Goal: Information Seeking & Learning: Get advice/opinions

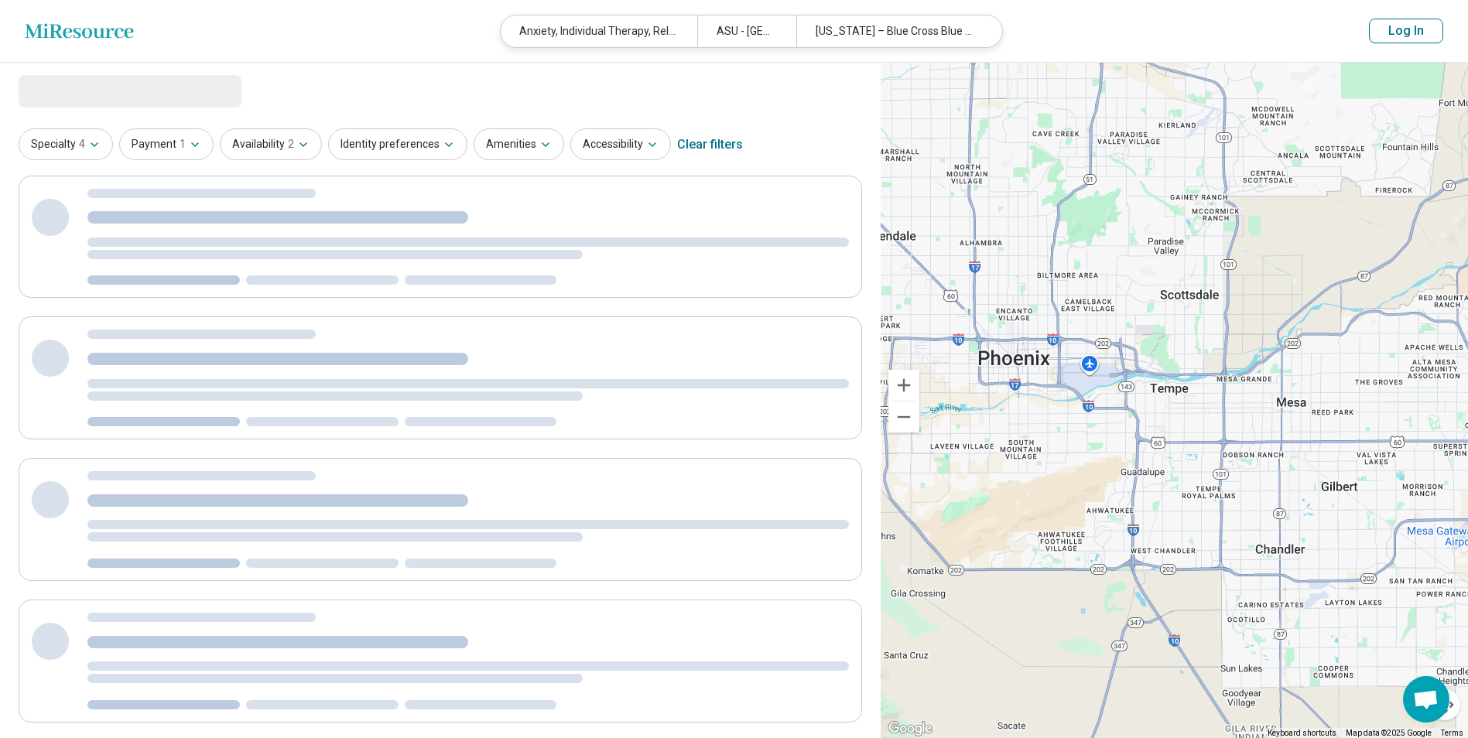
select select "***"
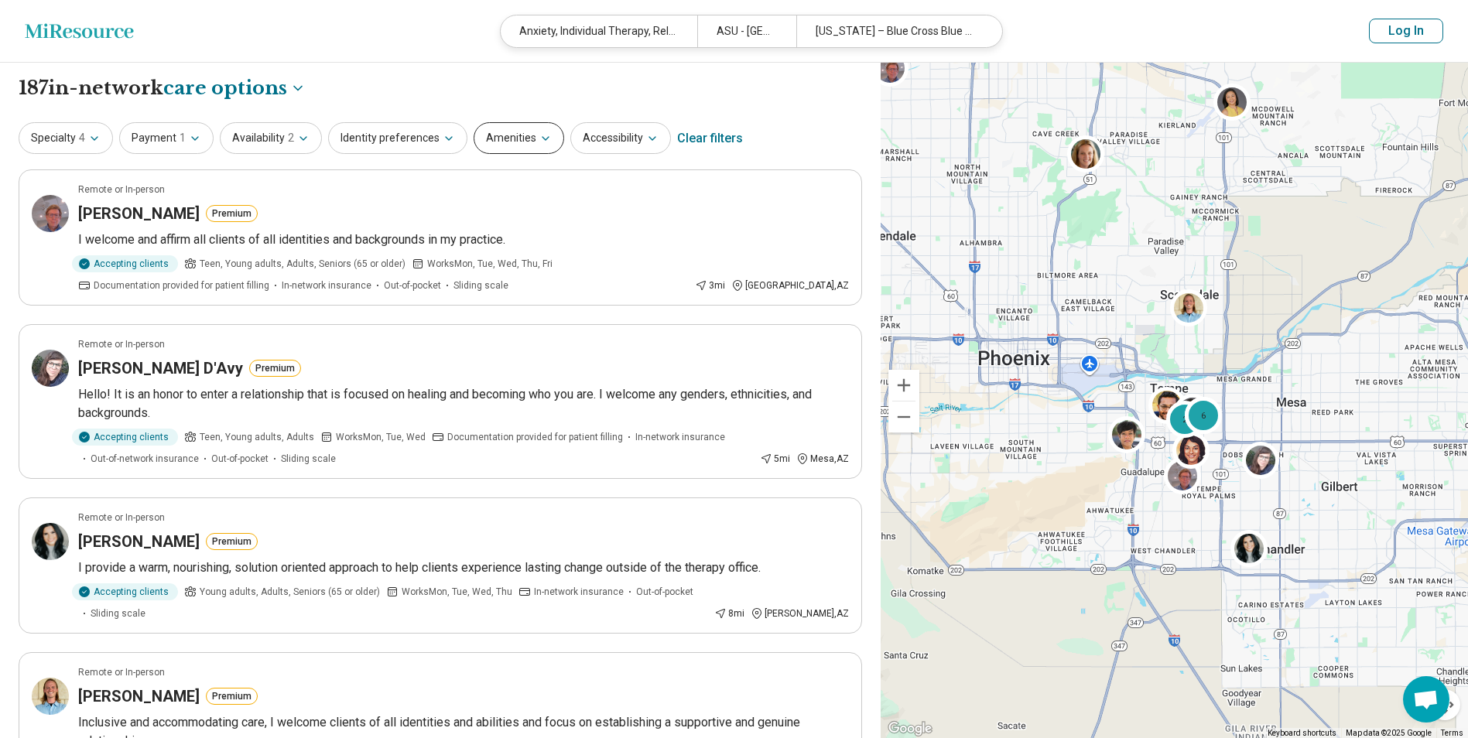
click at [498, 144] on button "Amenities" at bounding box center [519, 138] width 91 height 32
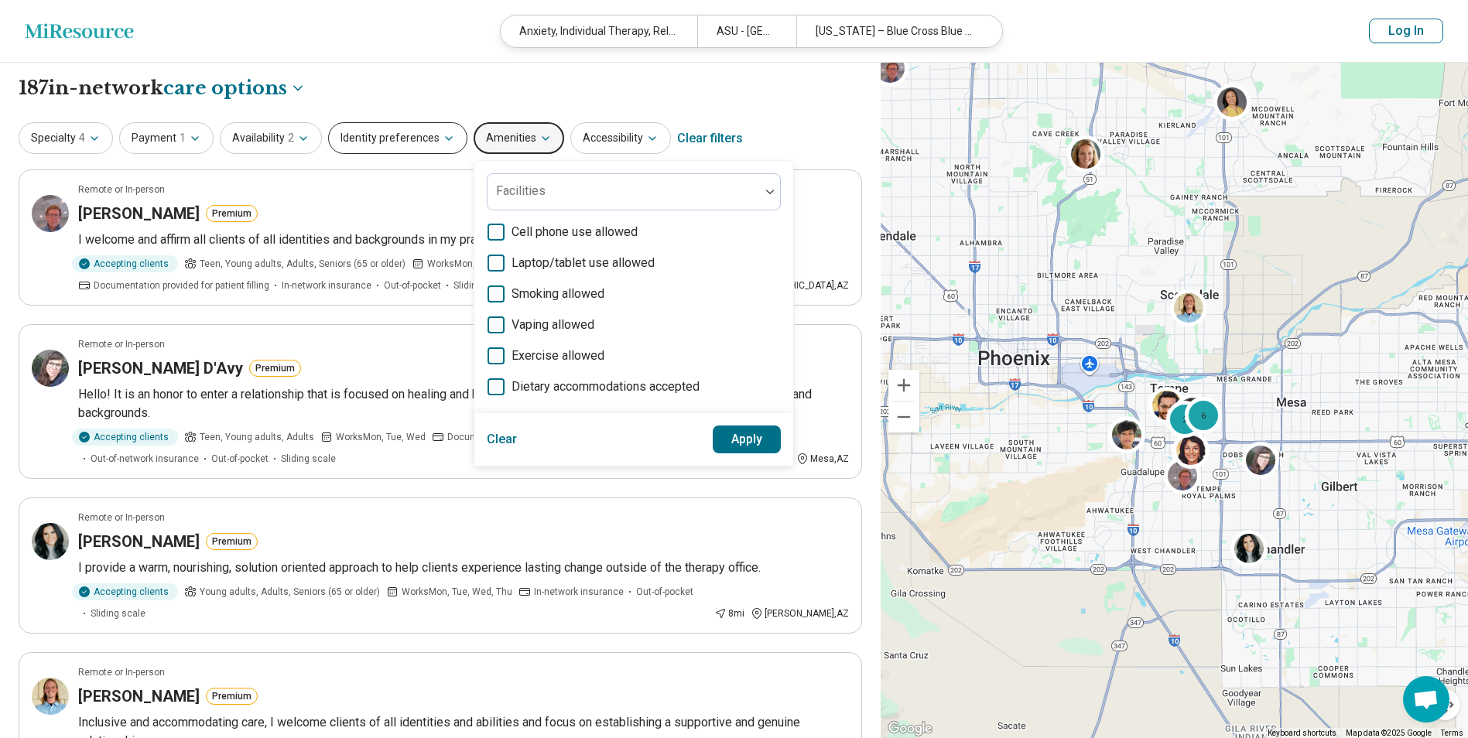
click at [361, 140] on button "Identity preferences" at bounding box center [397, 138] width 139 height 32
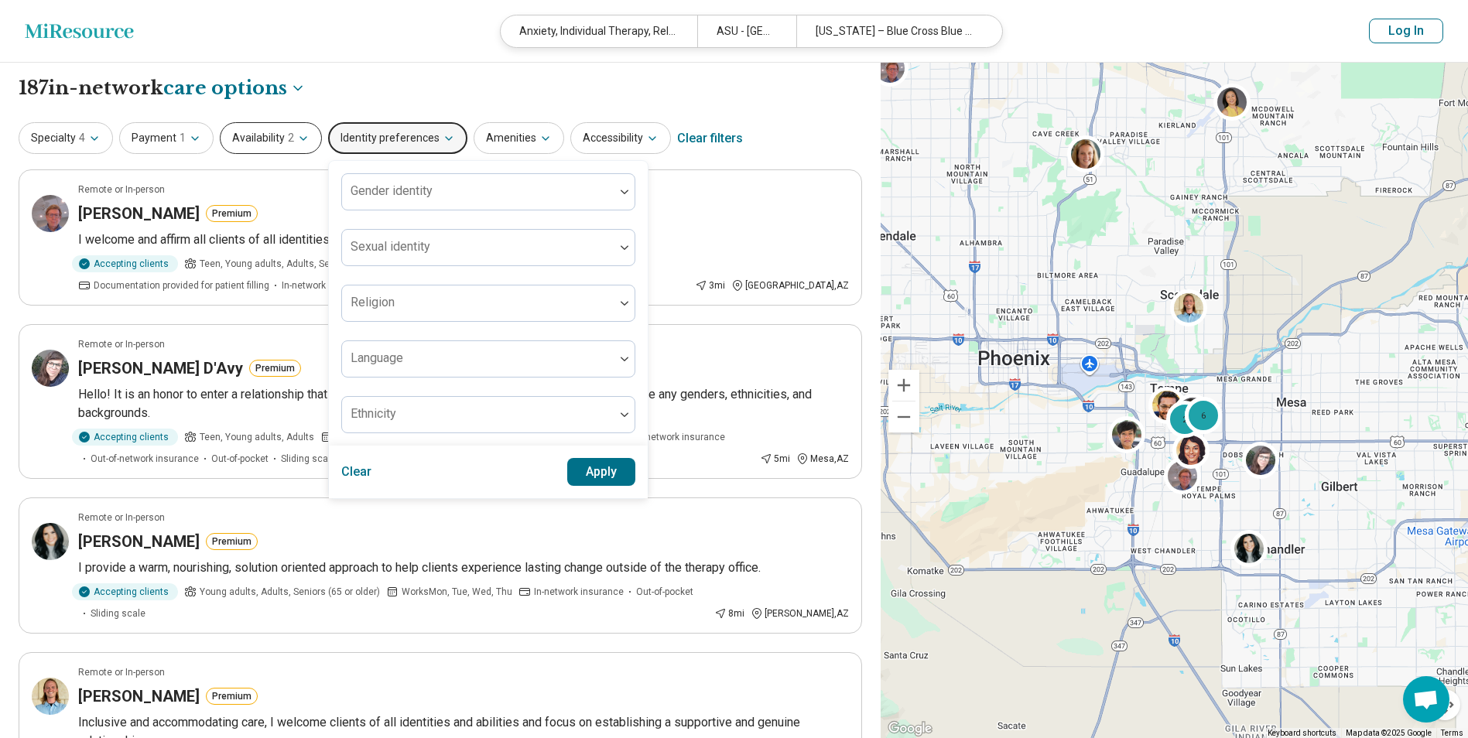
click at [272, 140] on button "Availability 2" at bounding box center [271, 138] width 102 height 32
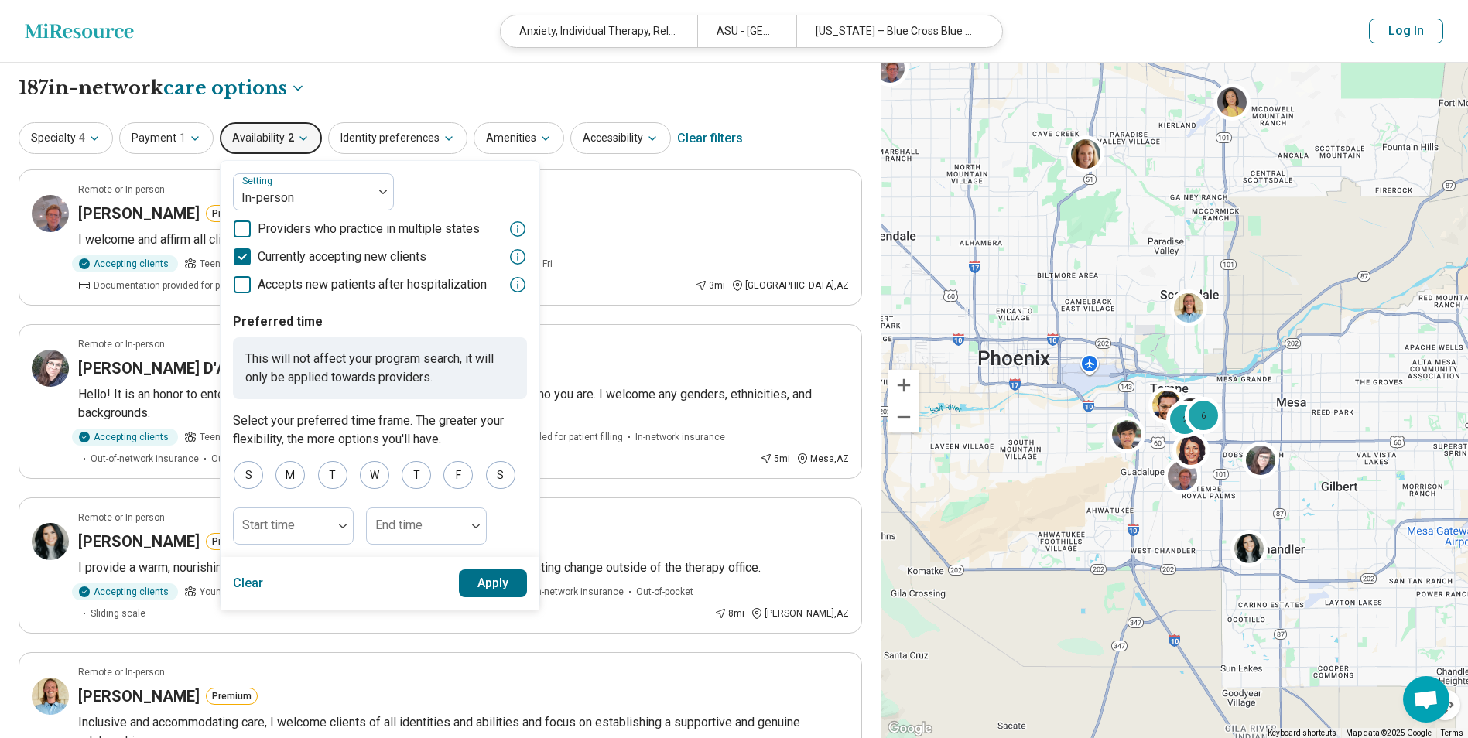
click at [498, 582] on button "Apply" at bounding box center [493, 584] width 69 height 28
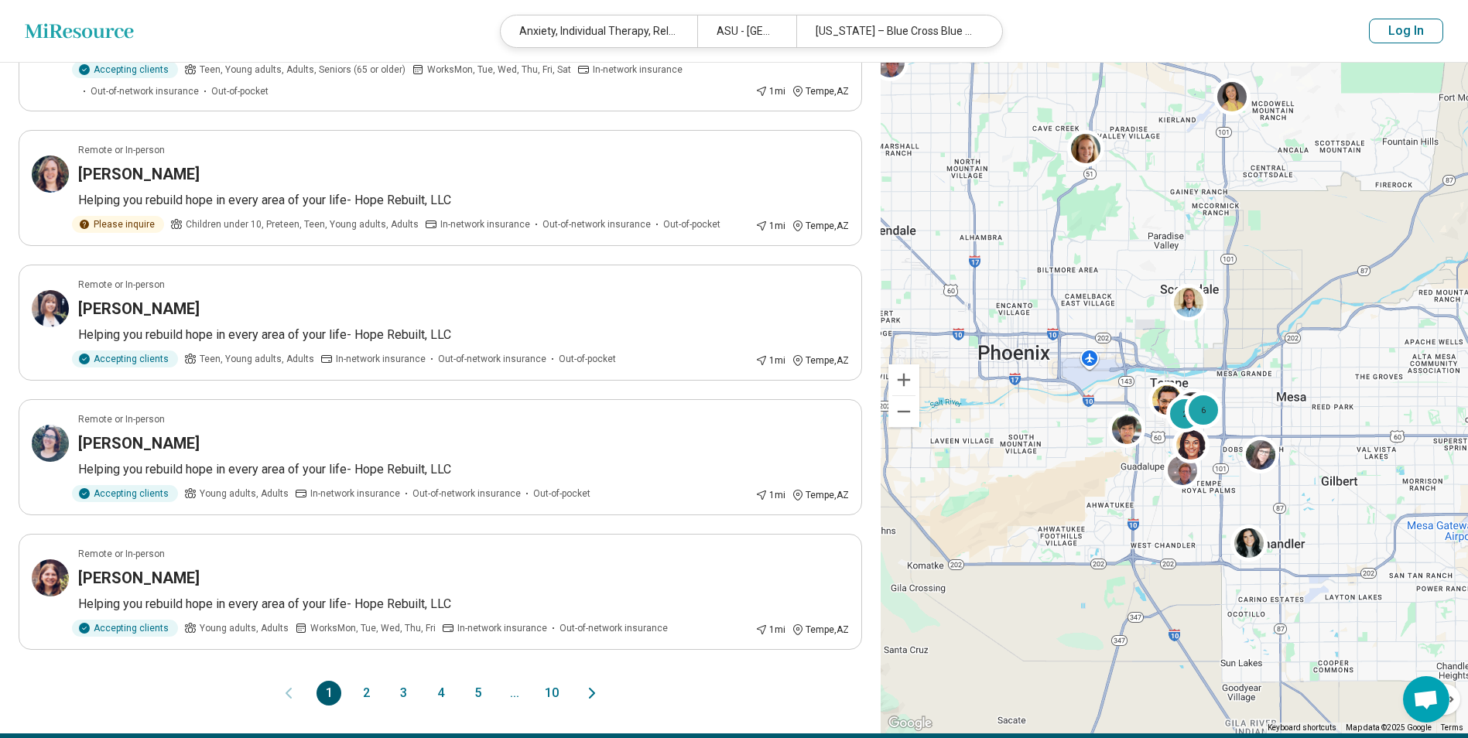
scroll to position [2554, 0]
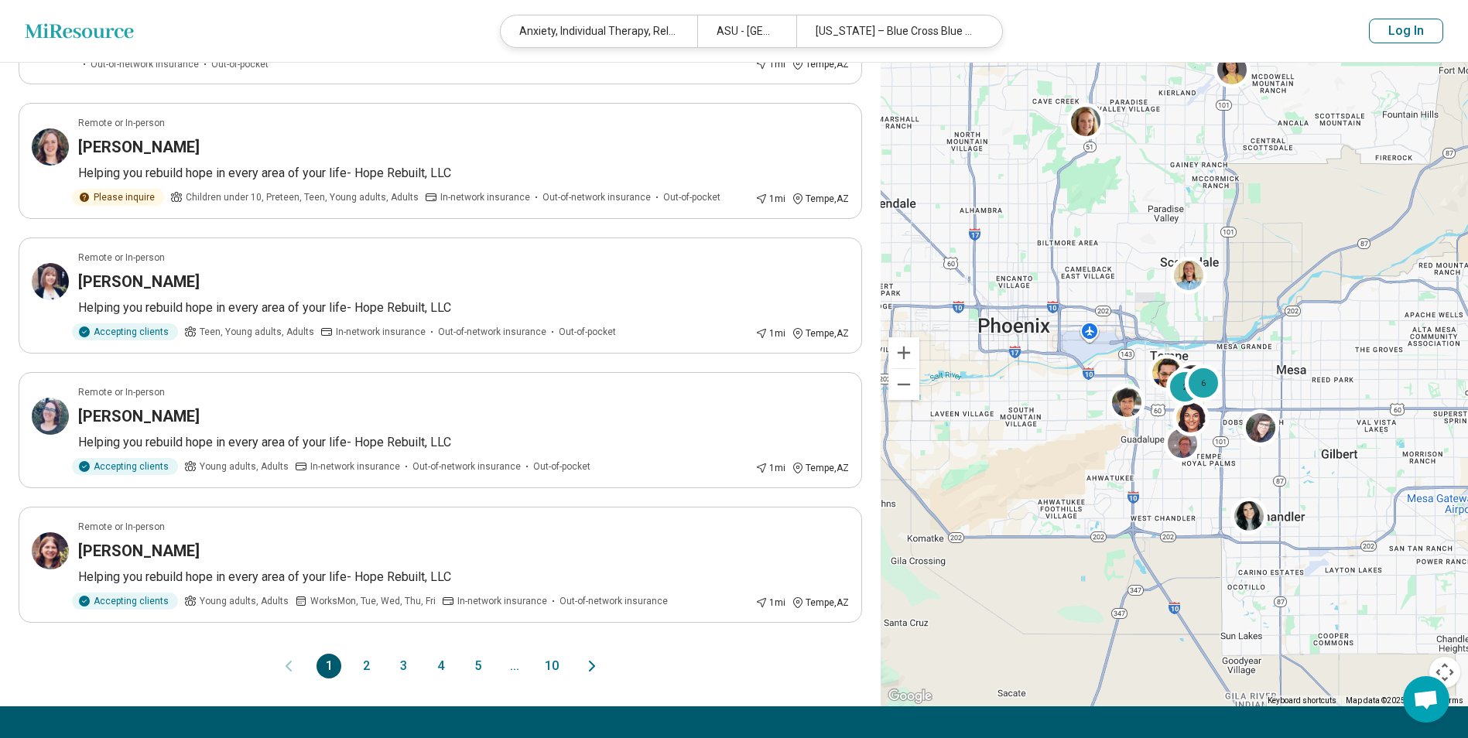
click at [363, 665] on button "2" at bounding box center [366, 666] width 25 height 25
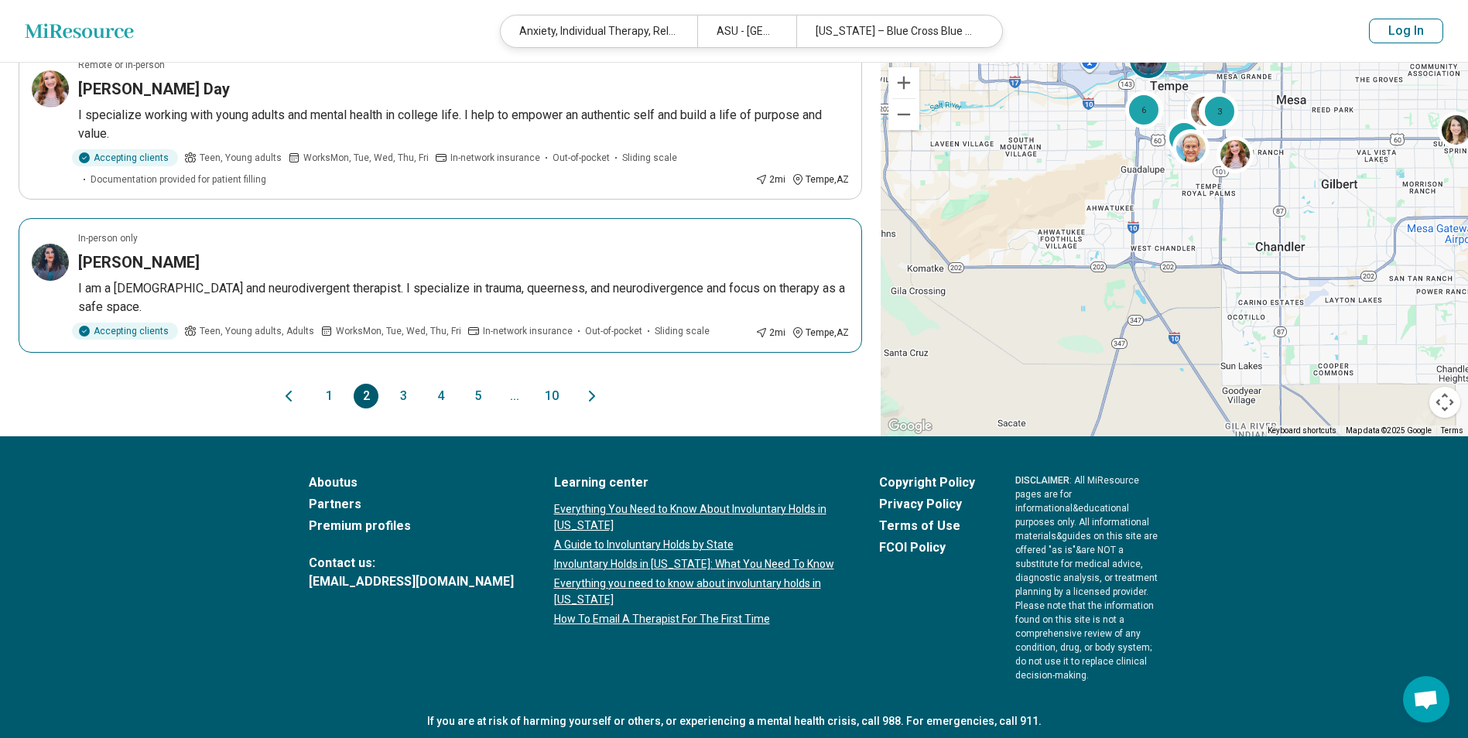
scroll to position [2730, 0]
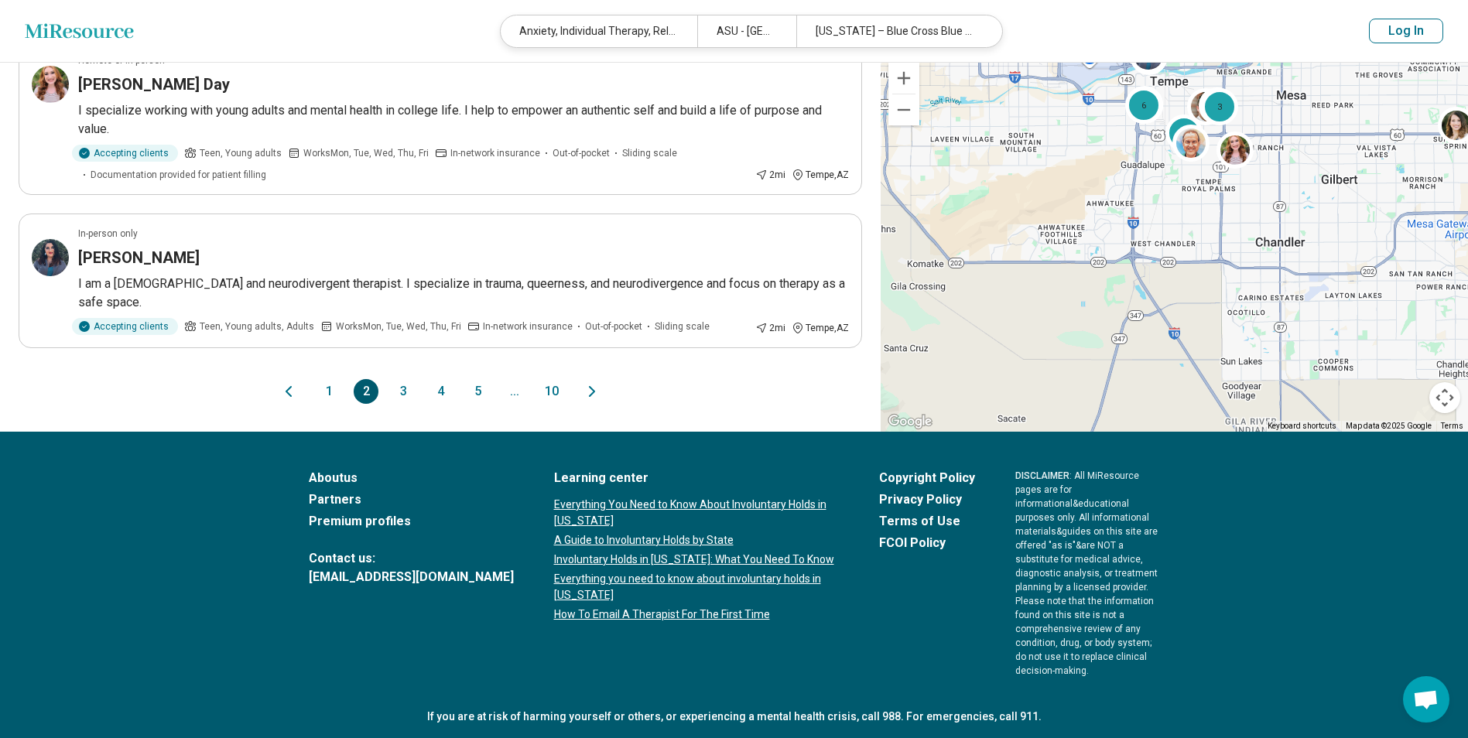
click at [327, 393] on button "1" at bounding box center [329, 391] width 25 height 25
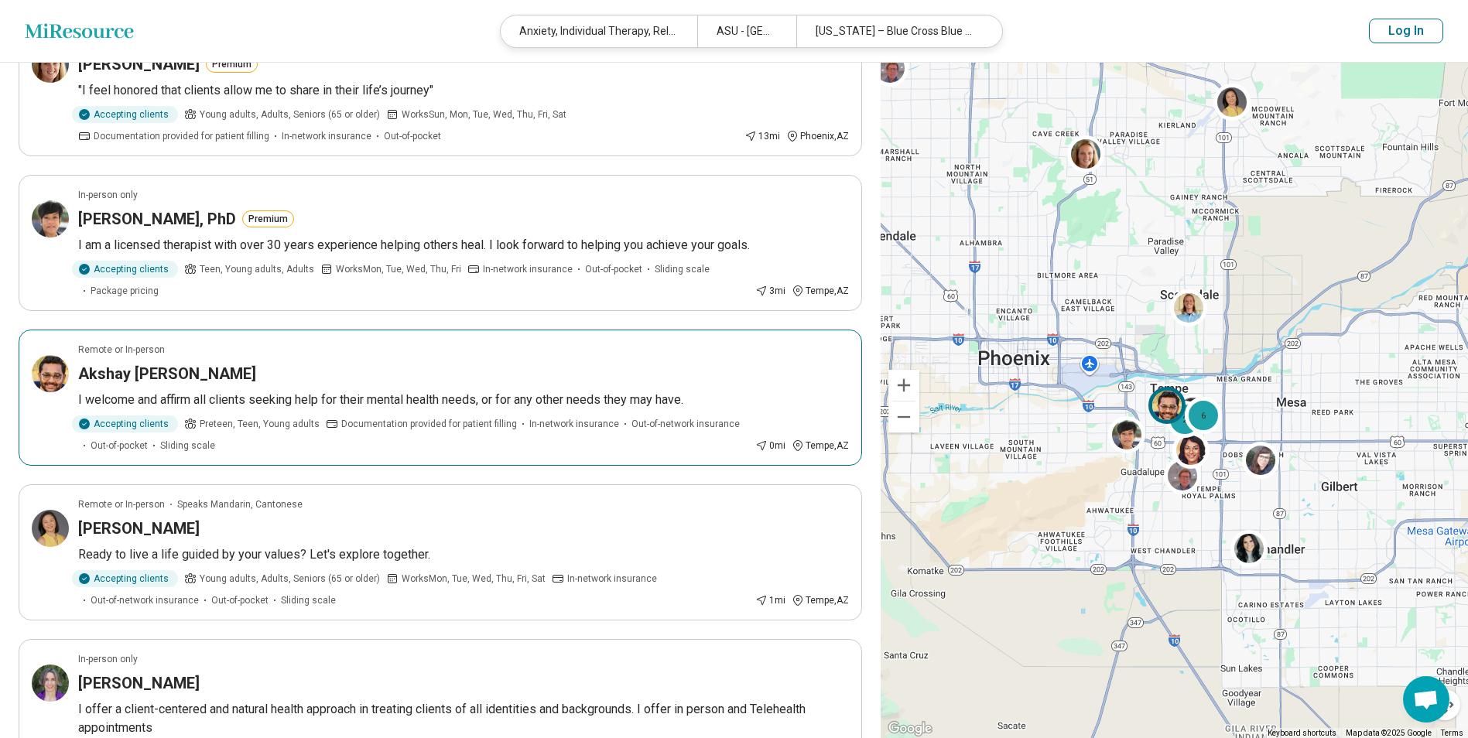
scroll to position [1006, 0]
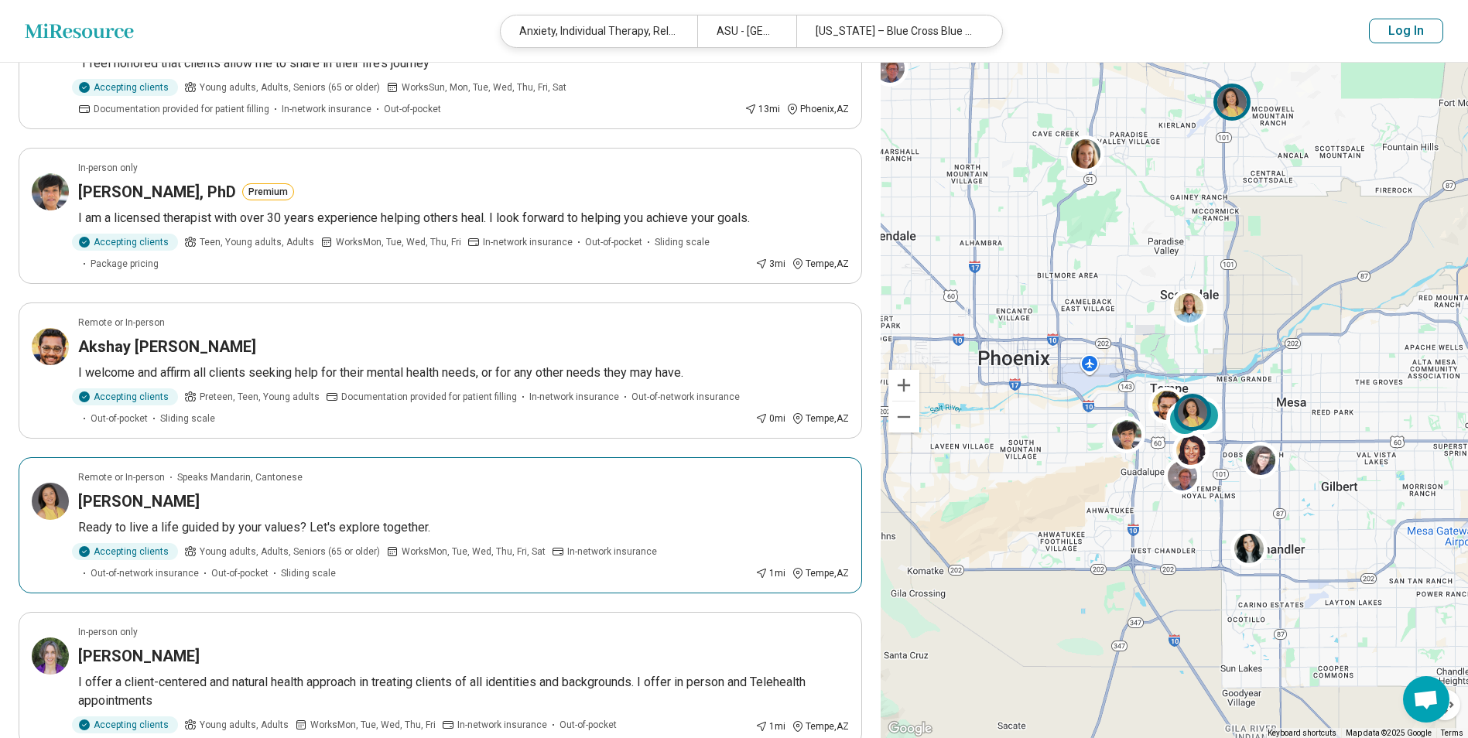
click at [258, 519] on p "Ready to live a life guided by your values? Let's explore together." at bounding box center [463, 528] width 771 height 19
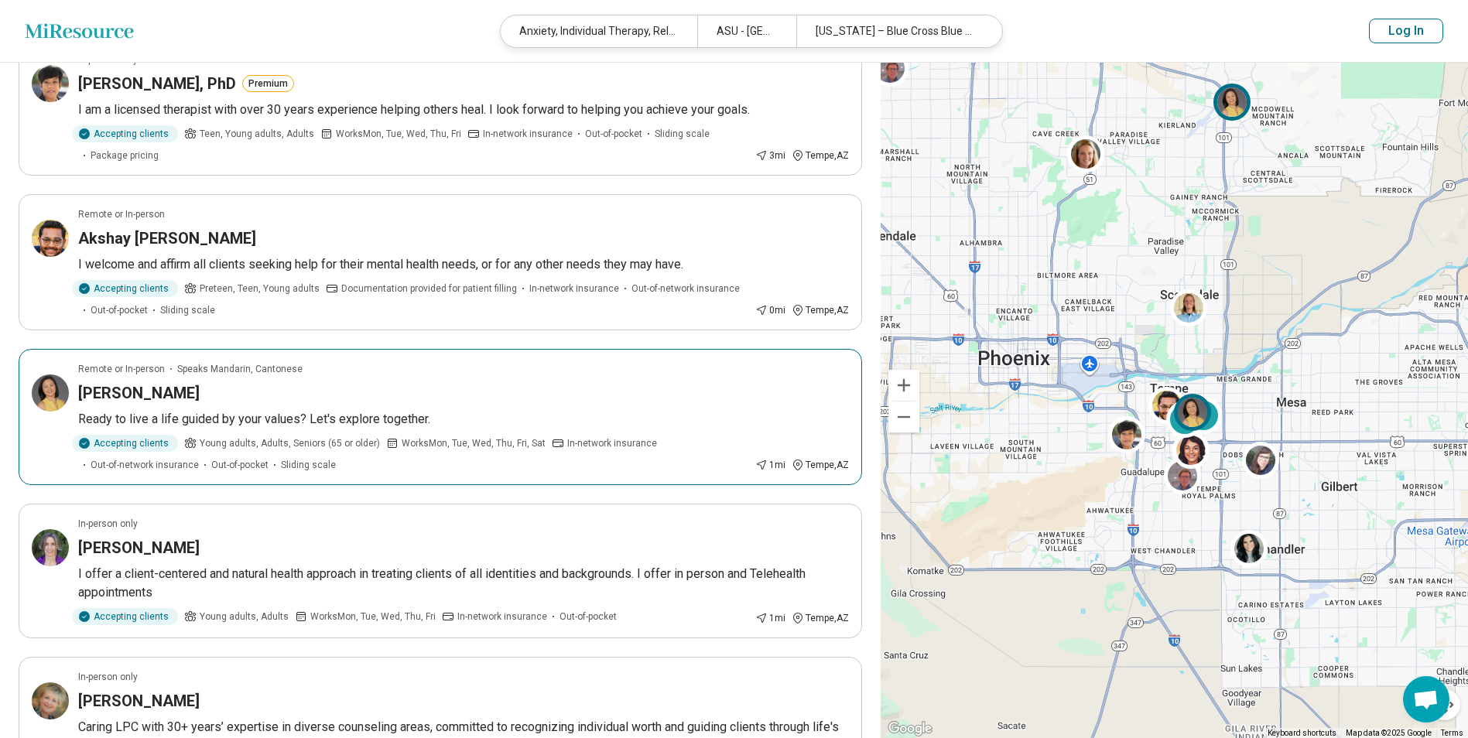
scroll to position [1161, 0]
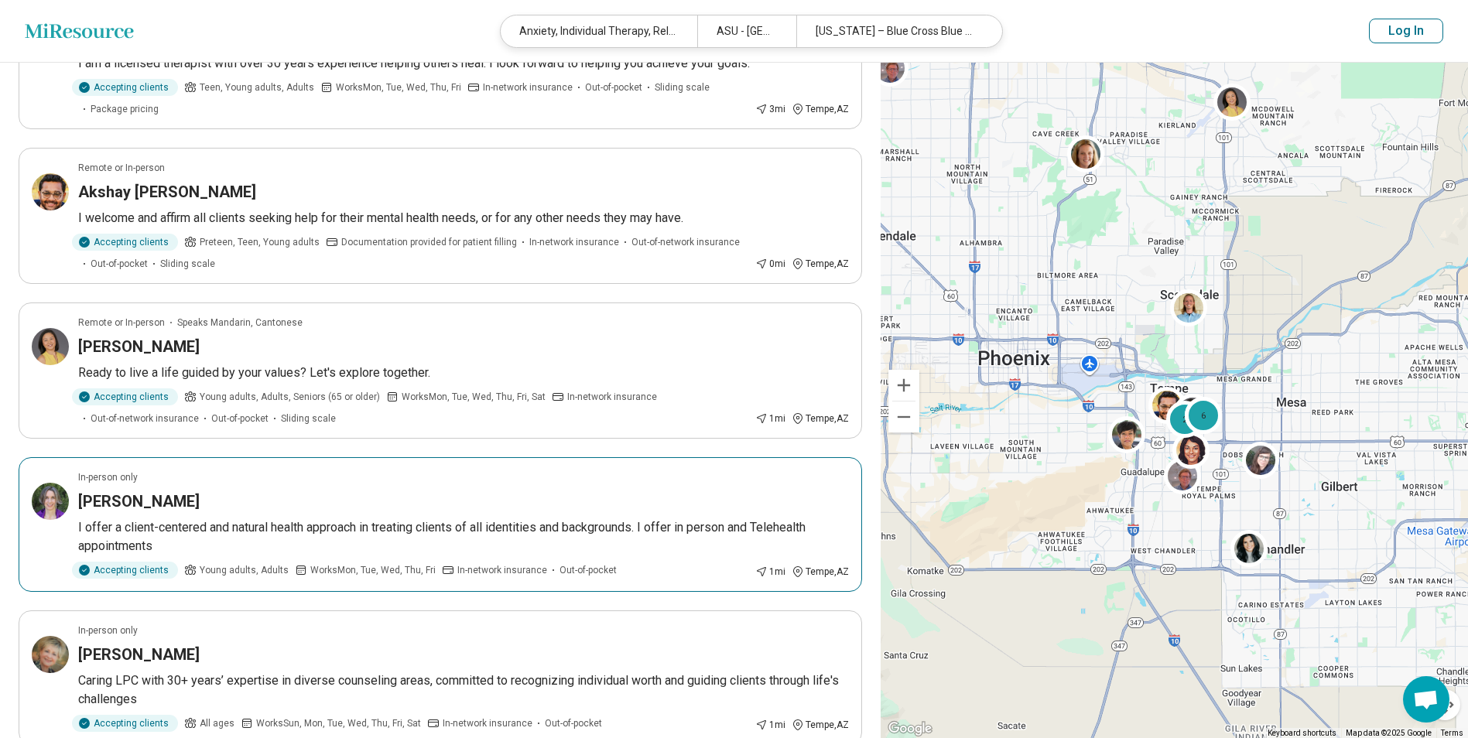
click at [135, 509] on h3 "Jennifer Curran" at bounding box center [139, 502] width 122 height 22
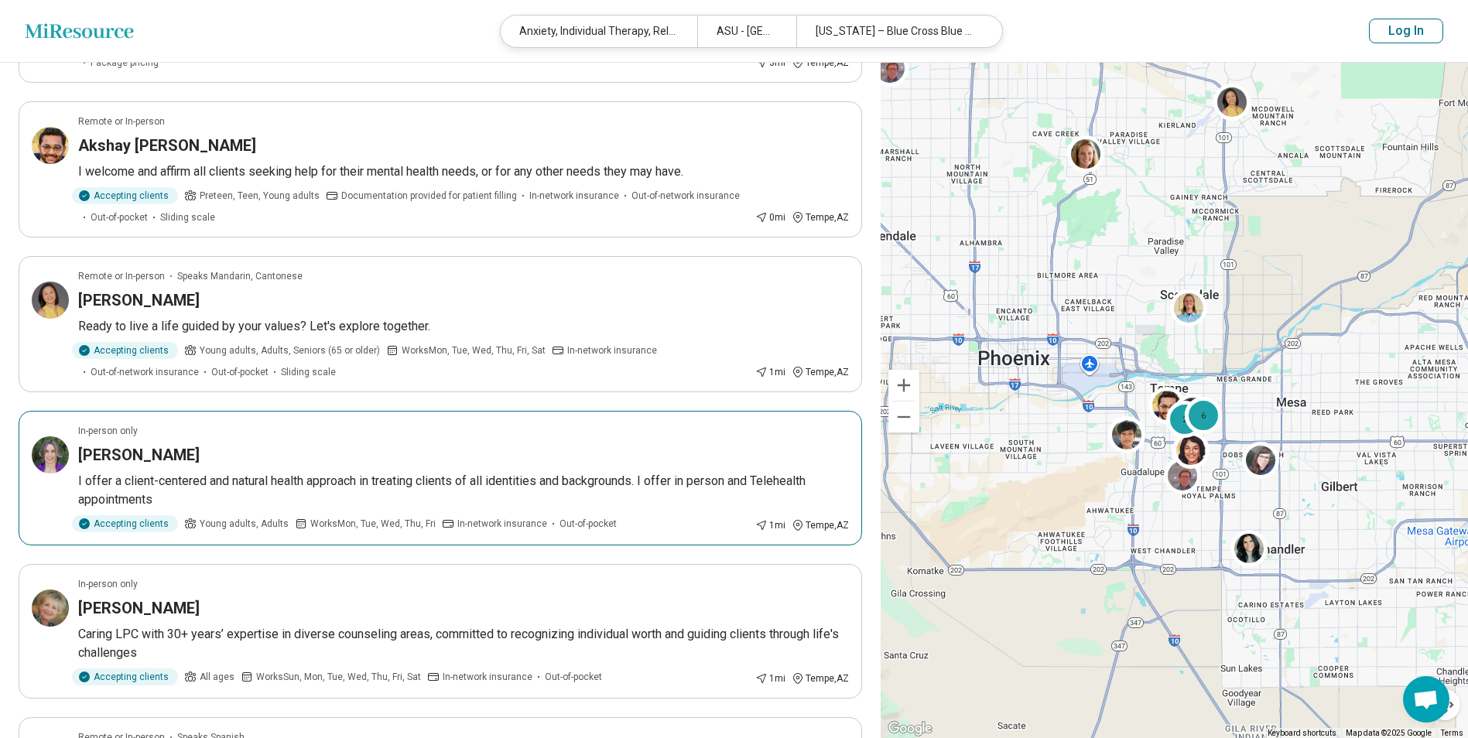
scroll to position [1393, 0]
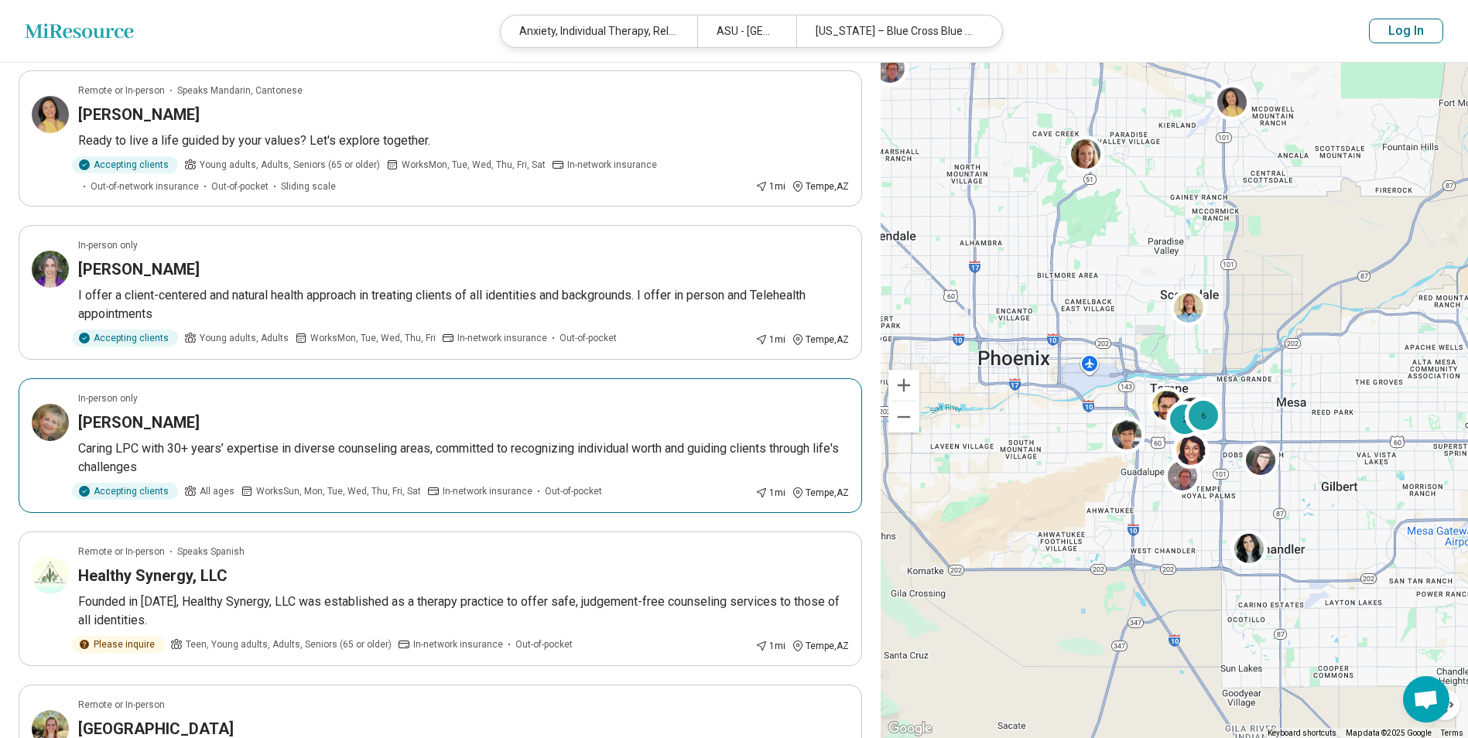
click at [204, 430] on div "[PERSON_NAME]" at bounding box center [463, 423] width 771 height 22
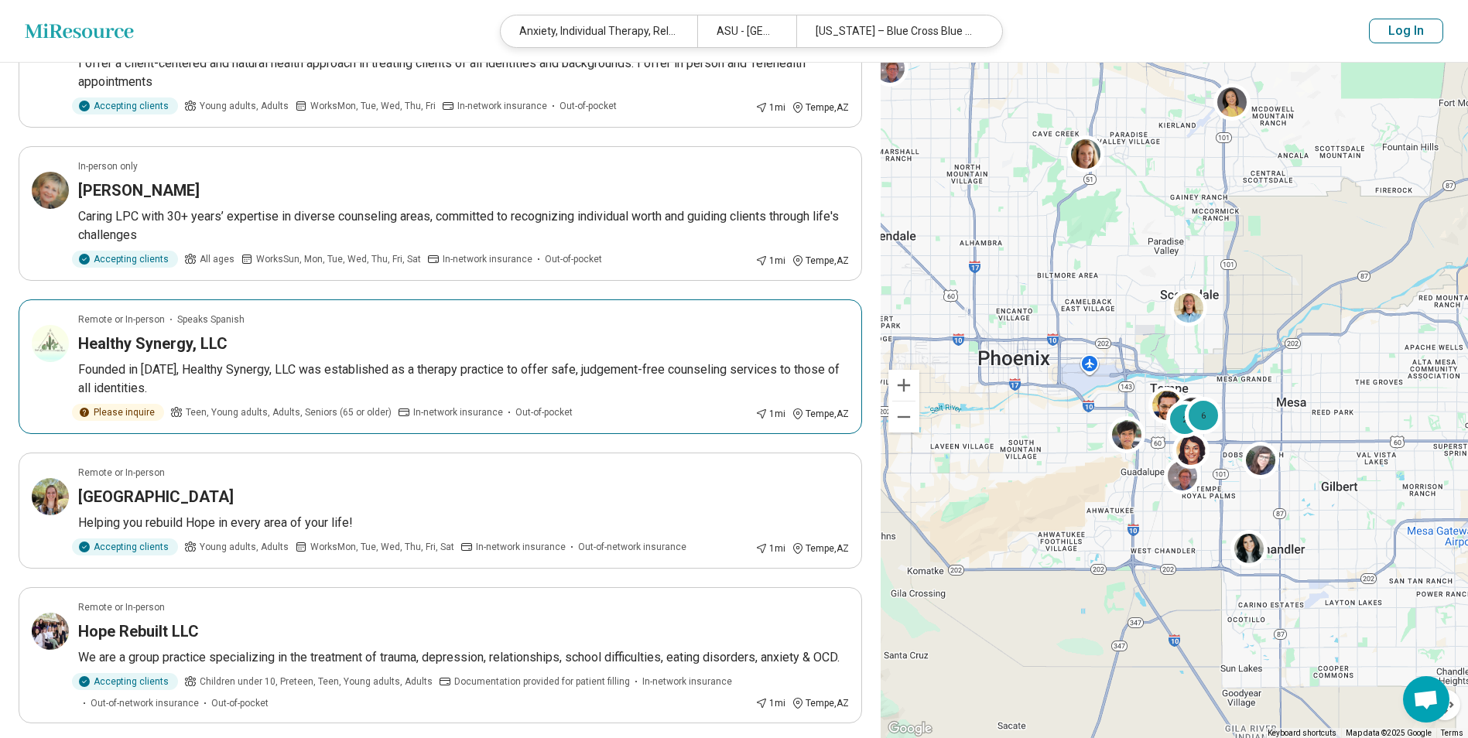
click at [234, 334] on div "Healthy Synergy, LLC" at bounding box center [463, 344] width 771 height 22
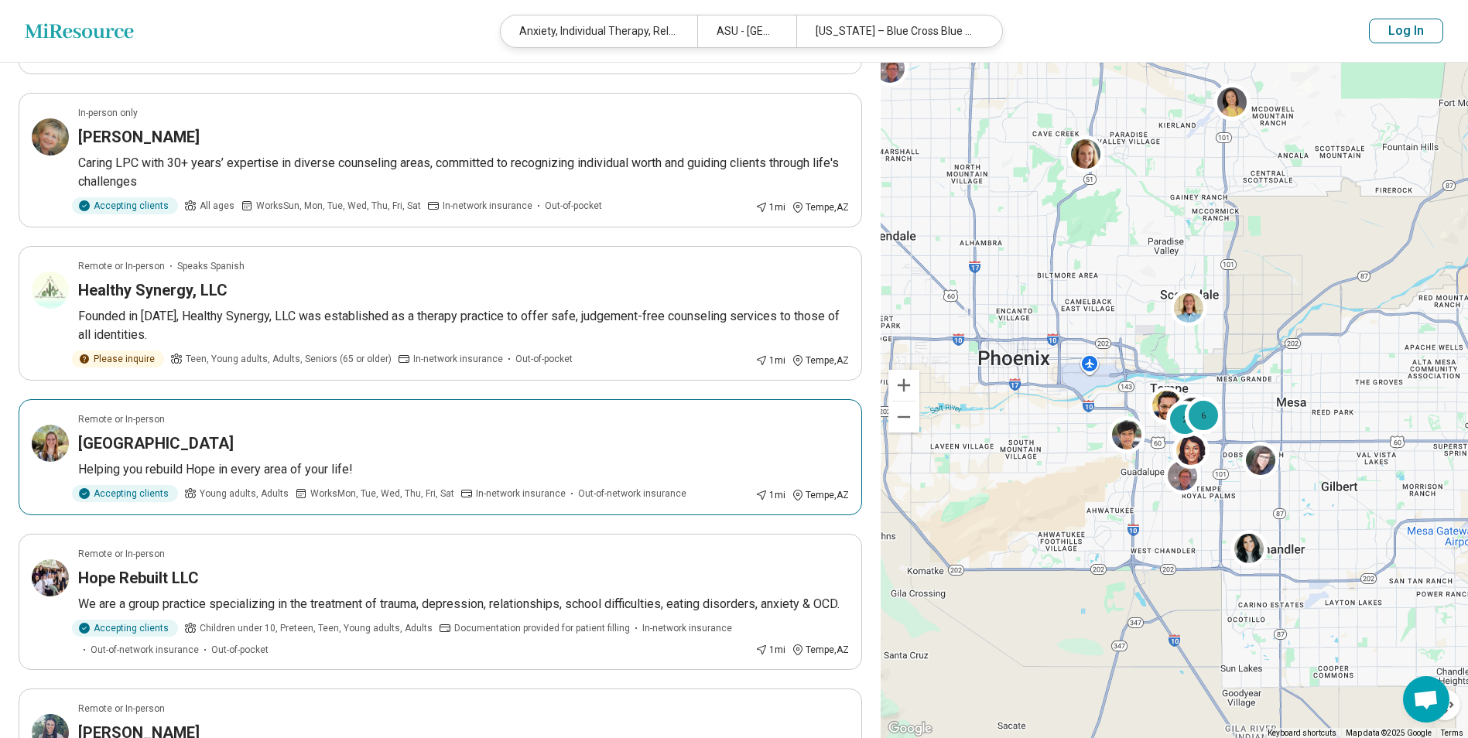
scroll to position [1703, 0]
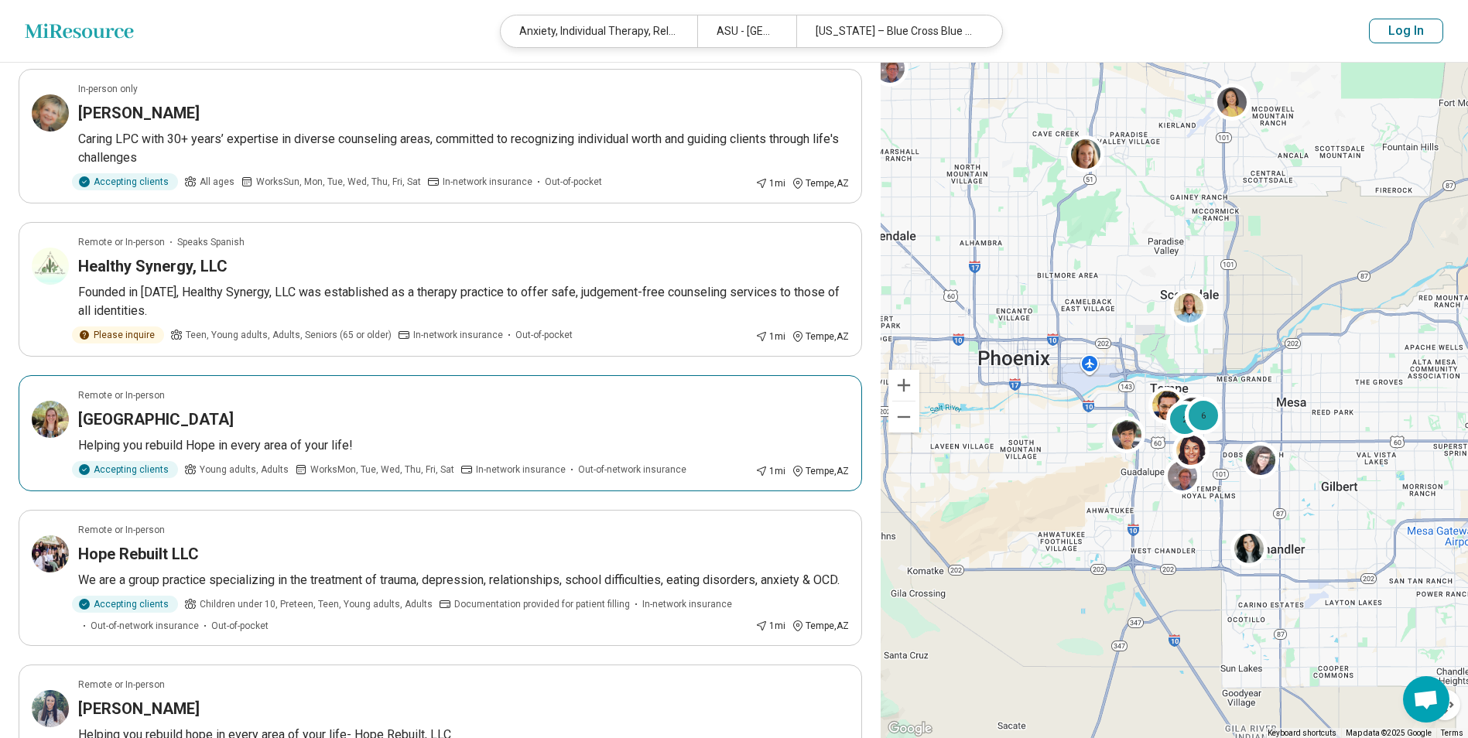
click at [251, 450] on p "Helping you rebuild Hope in every area of your life!" at bounding box center [463, 445] width 771 height 19
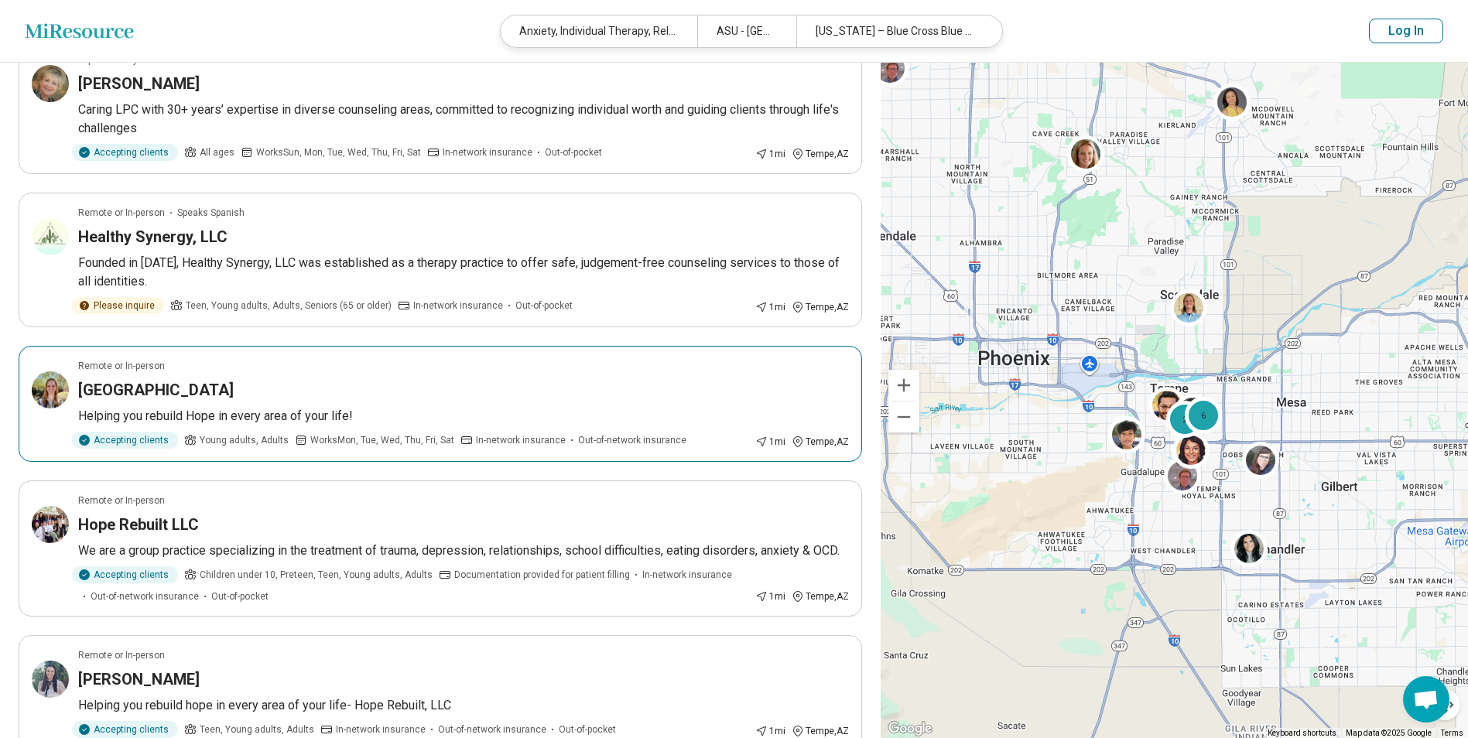
scroll to position [1780, 0]
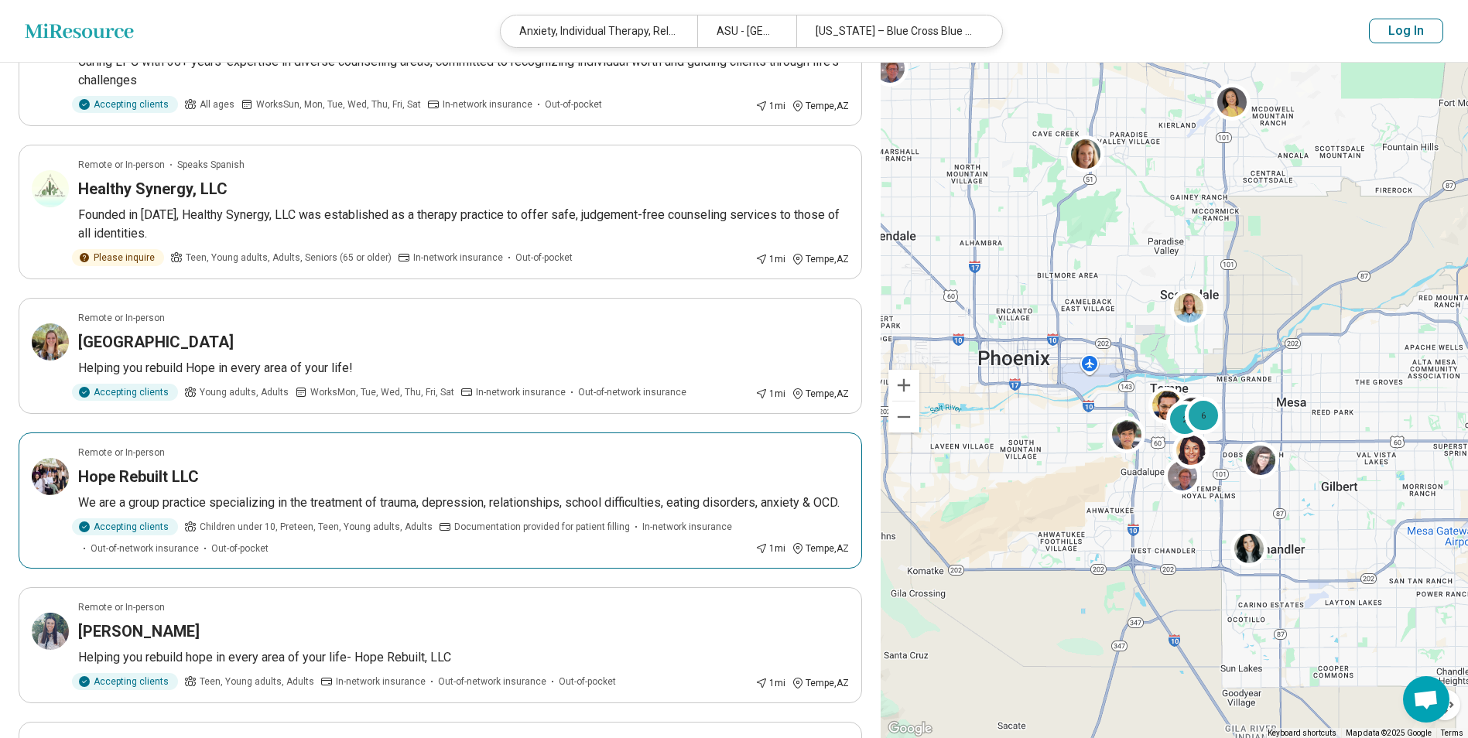
click at [515, 474] on div "Hope Rebuilt LLC" at bounding box center [463, 477] width 771 height 22
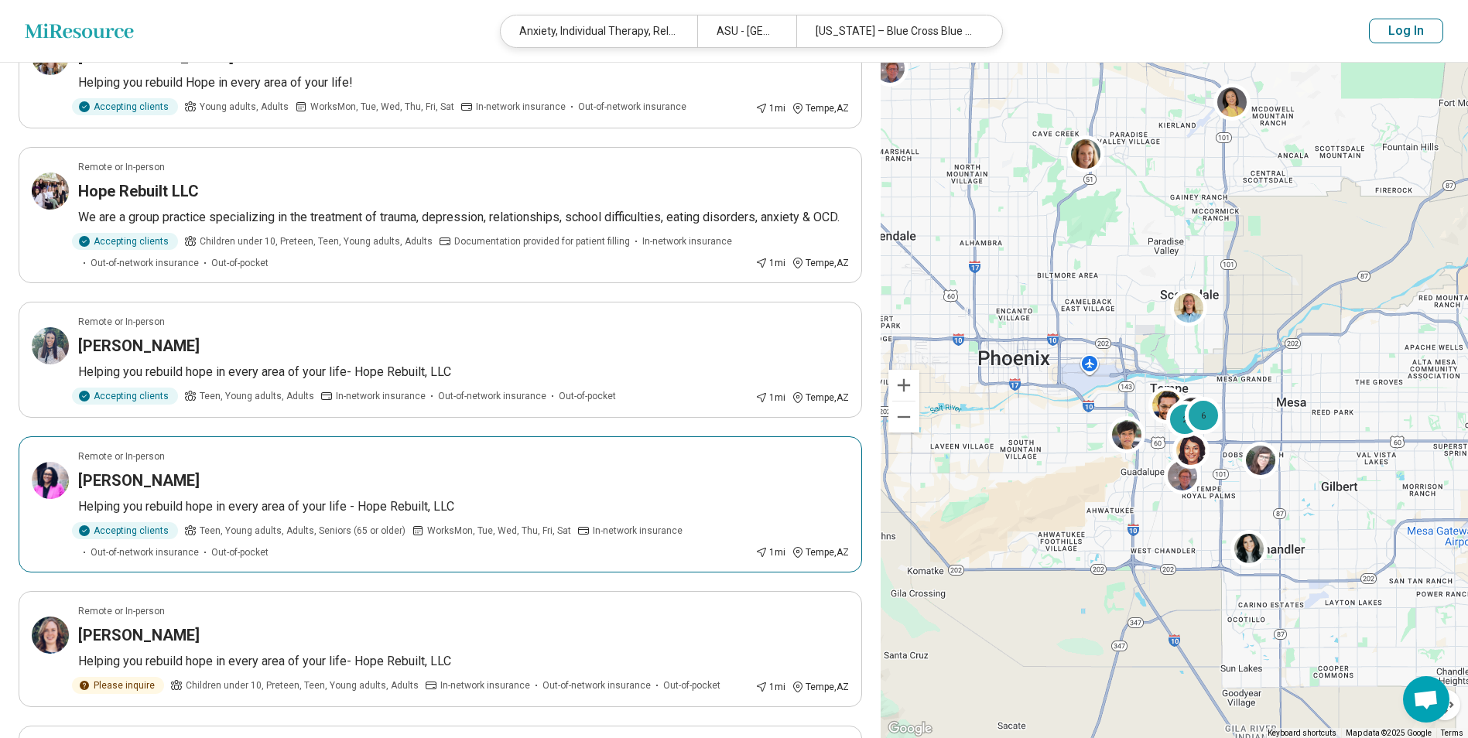
scroll to position [2090, 0]
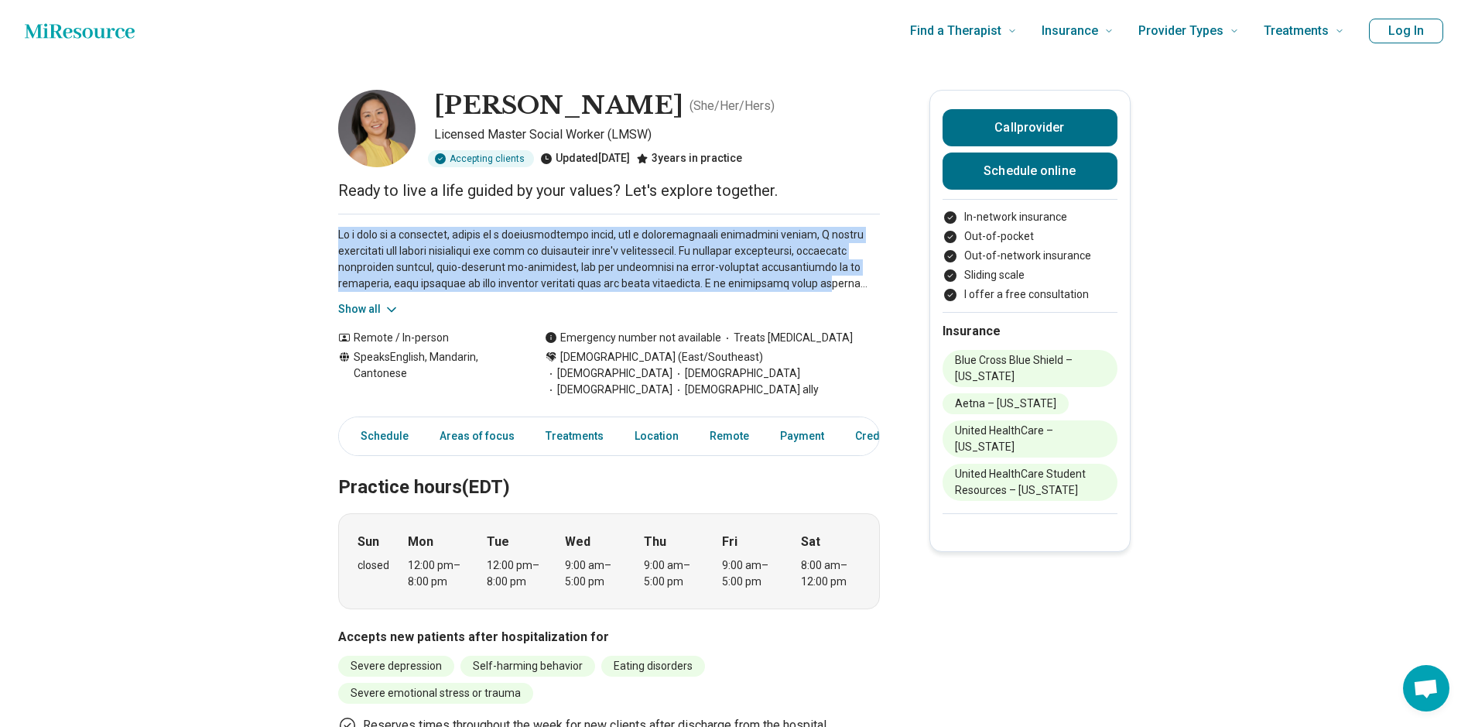
drag, startPoint x: 367, startPoint y: 239, endPoint x: 846, endPoint y: 289, distance: 481.6
click at [1022, 175] on link "Schedule online" at bounding box center [1030, 170] width 175 height 37
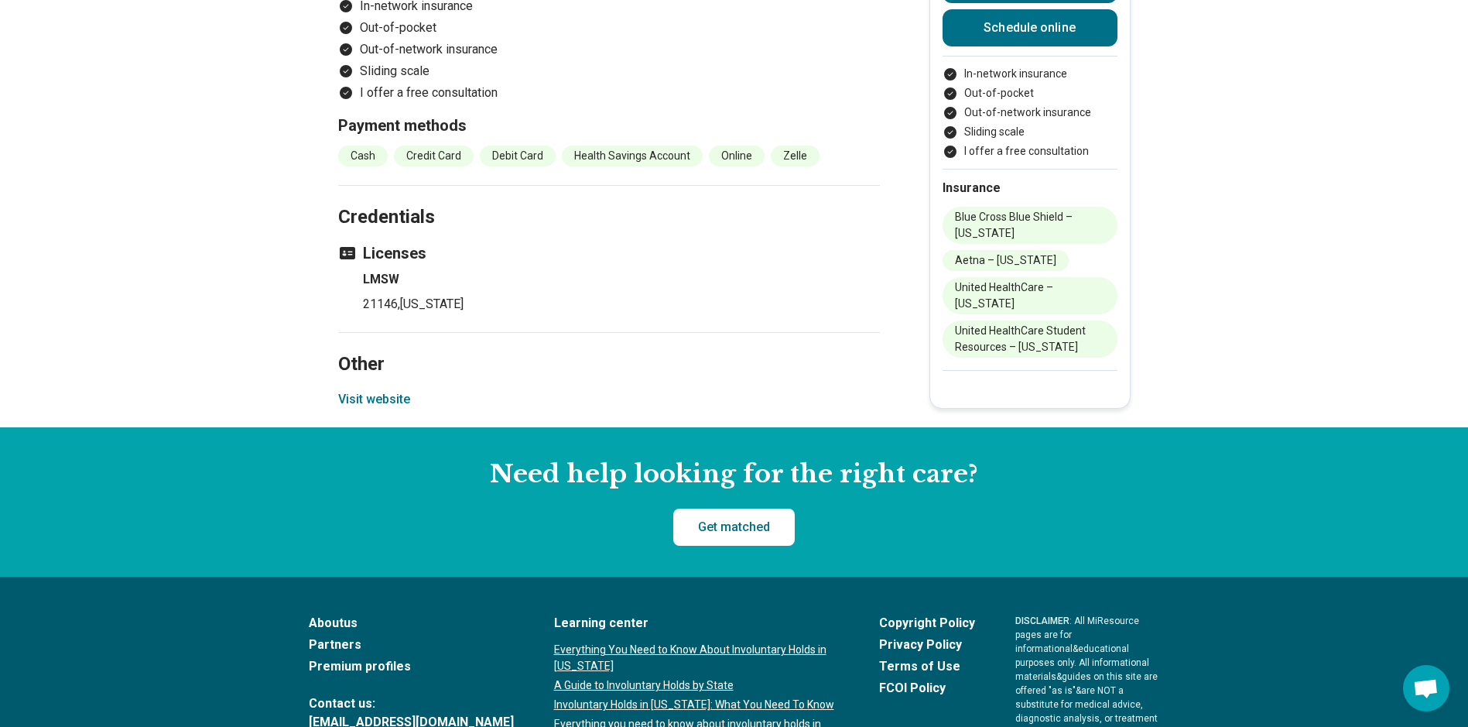
scroll to position [2075, 0]
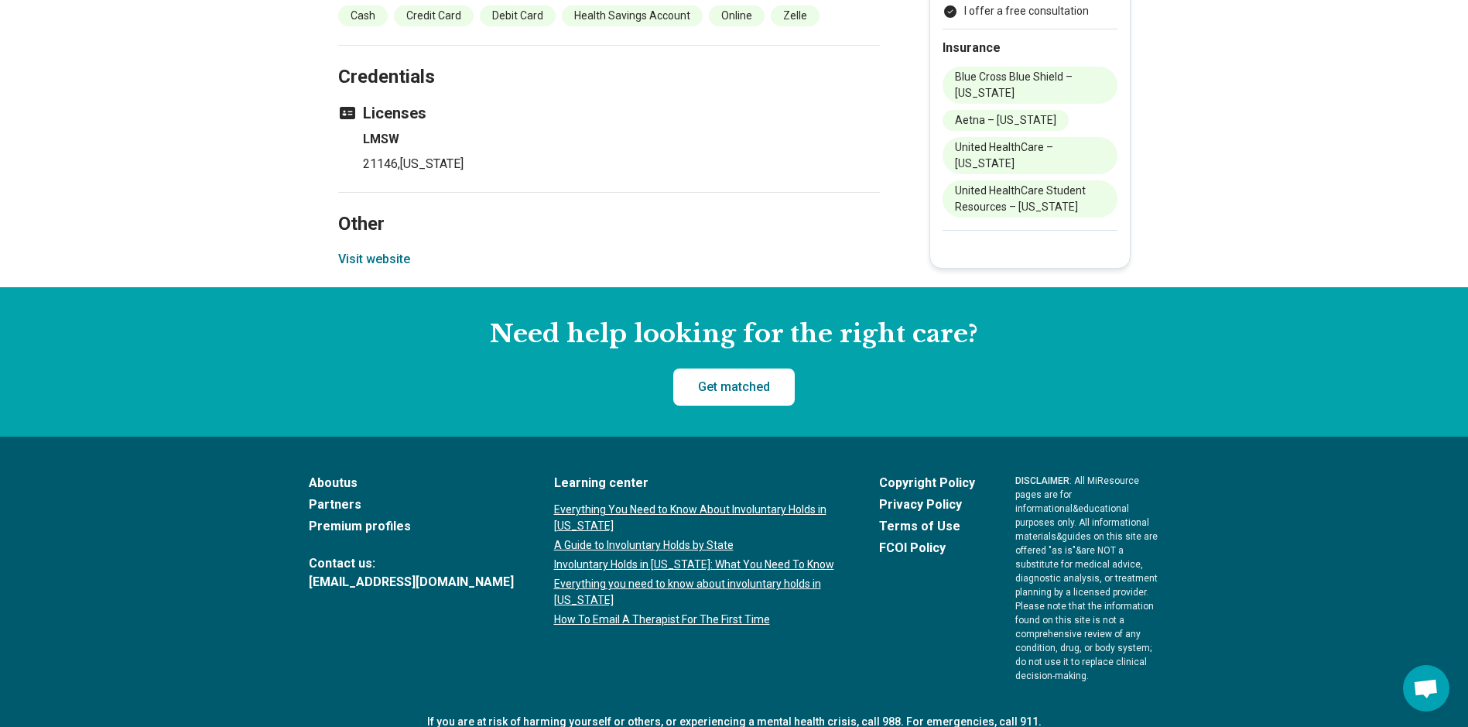
click at [374, 250] on button "Visit website" at bounding box center [374, 259] width 72 height 19
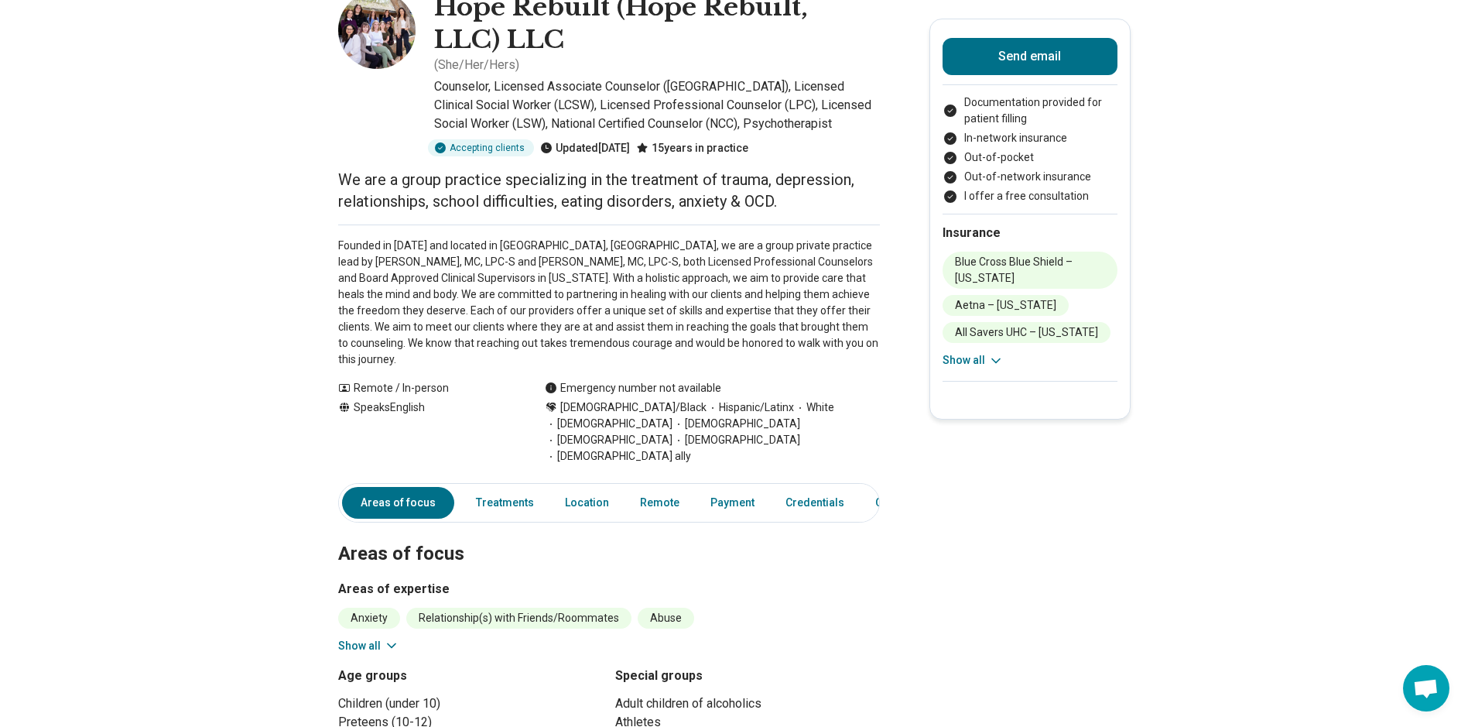
scroll to position [232, 0]
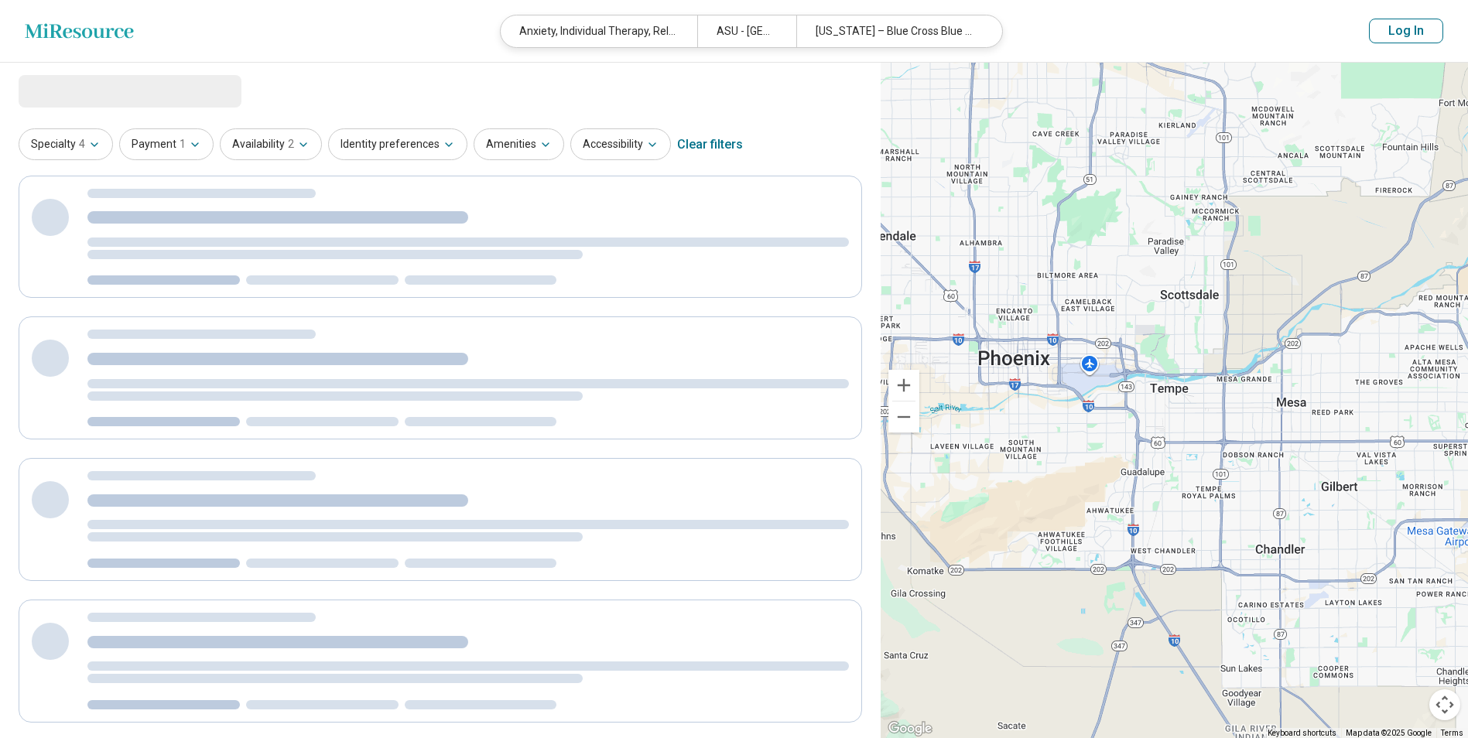
select select "***"
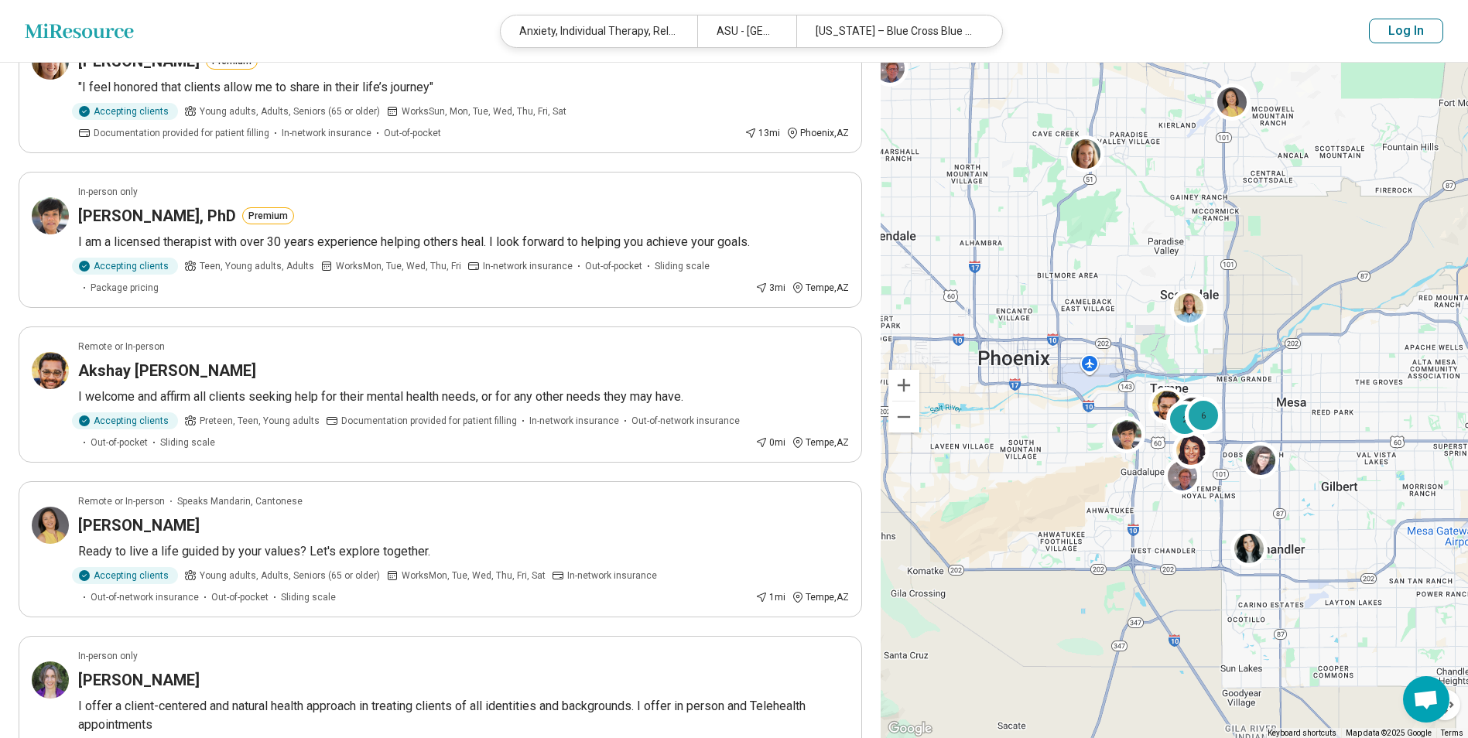
scroll to position [1006, 0]
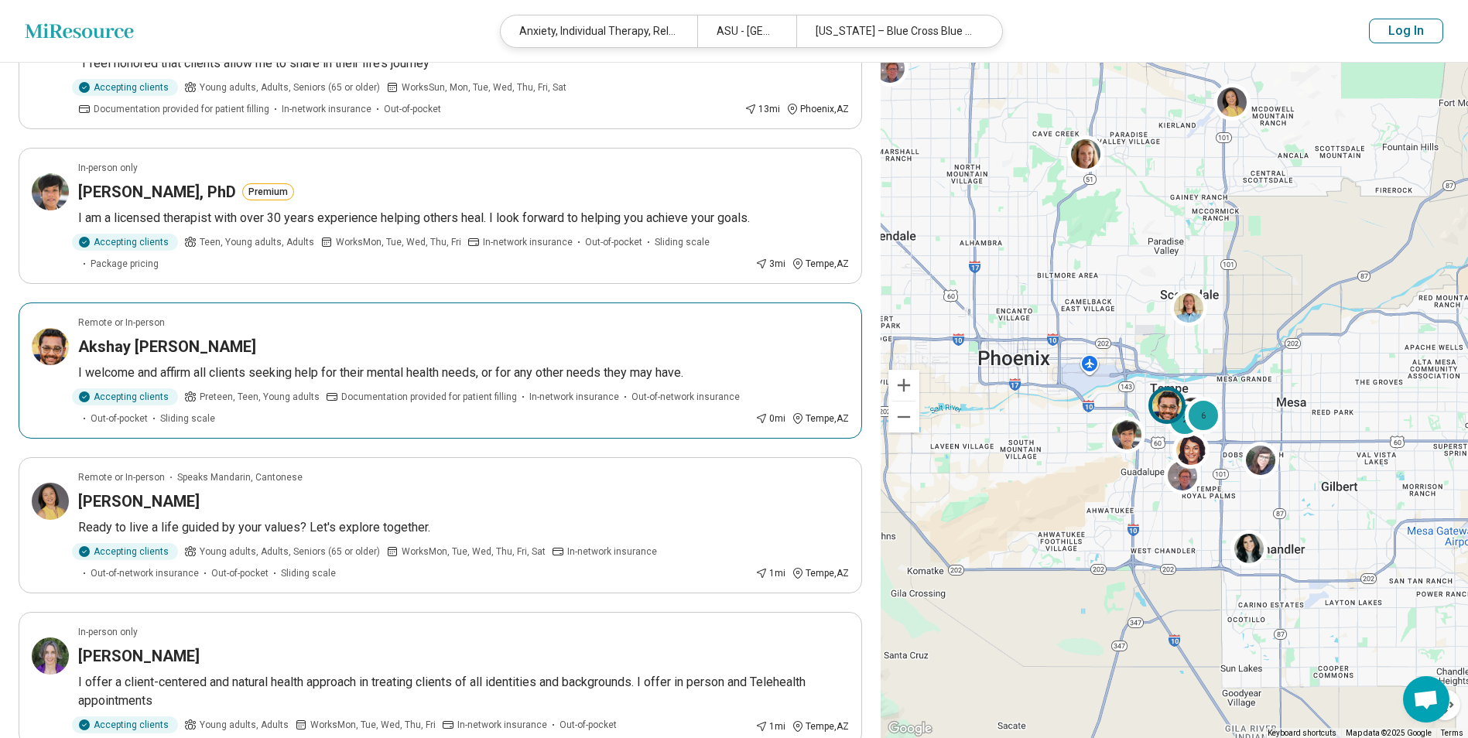
click at [162, 358] on article "Remote or In-person Akshay Lokhande I welcome and affirm all clients seeking he…" at bounding box center [441, 371] width 844 height 136
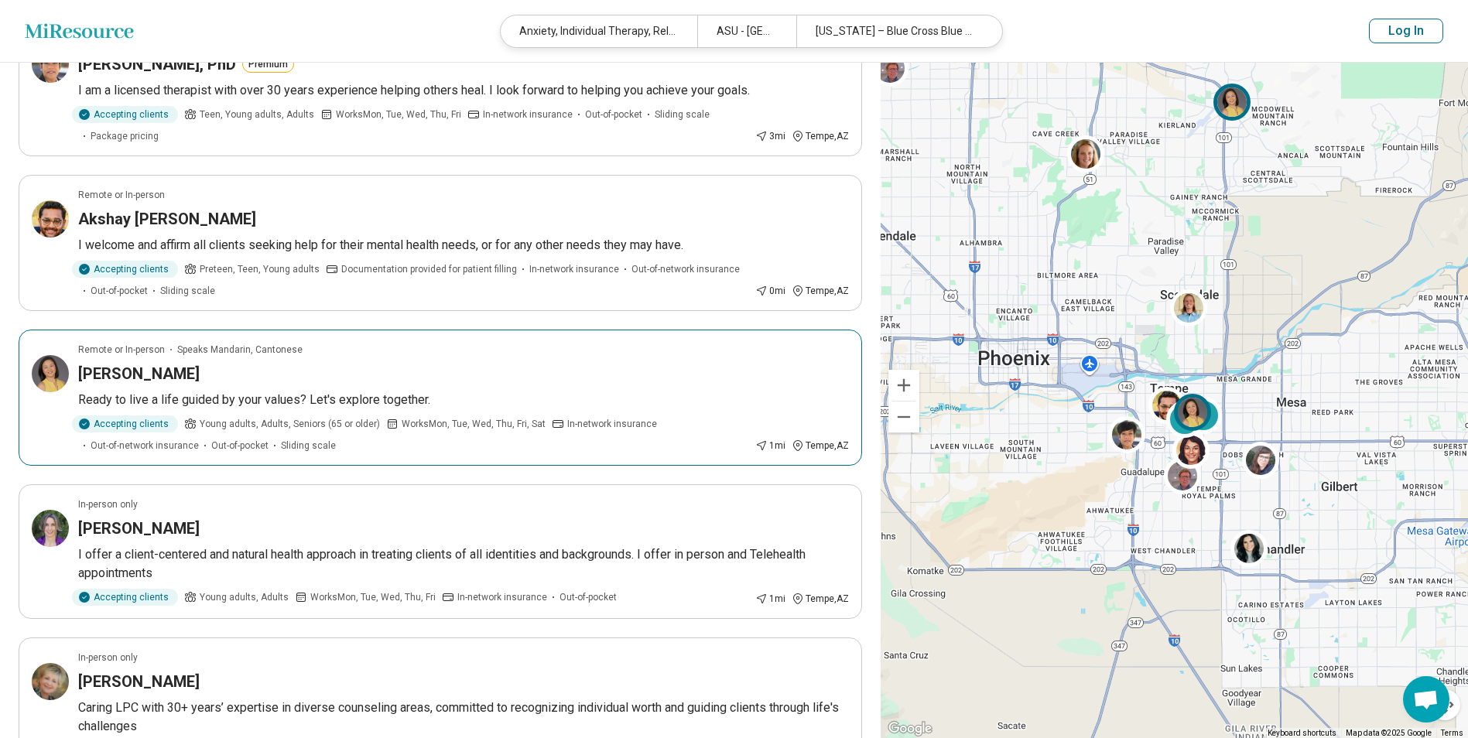
scroll to position [1161, 0]
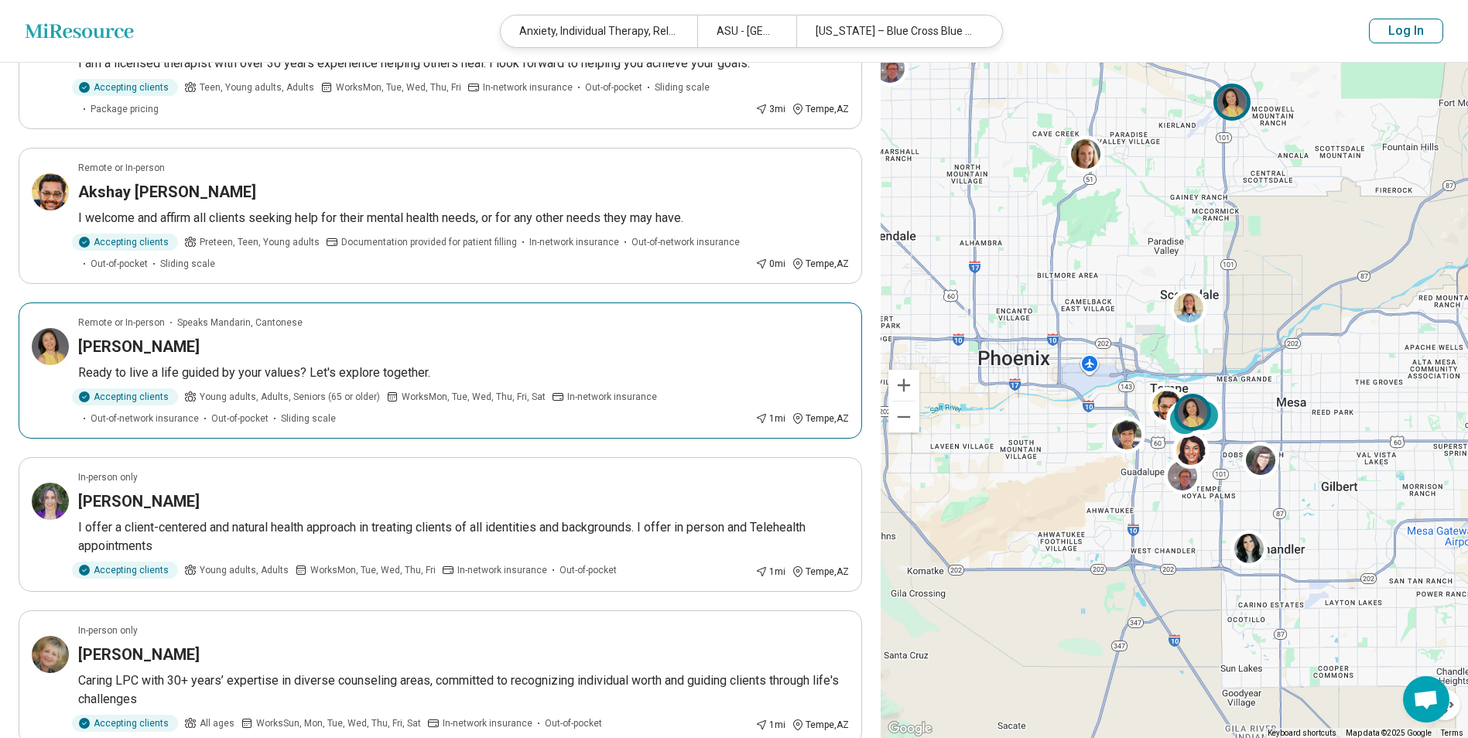
click at [297, 350] on div "Qiuyi Lin Wright" at bounding box center [463, 347] width 771 height 22
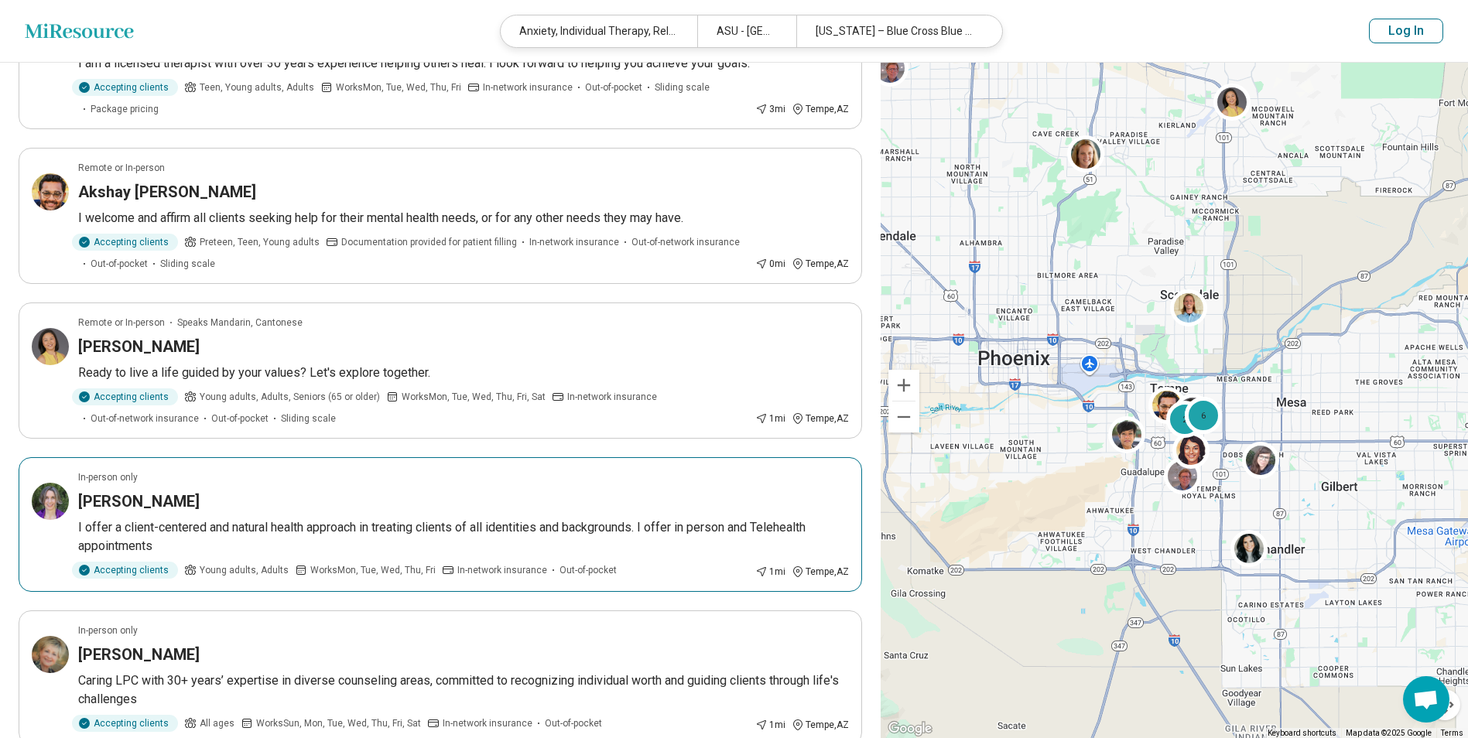
click at [302, 496] on div "[PERSON_NAME]" at bounding box center [463, 502] width 771 height 22
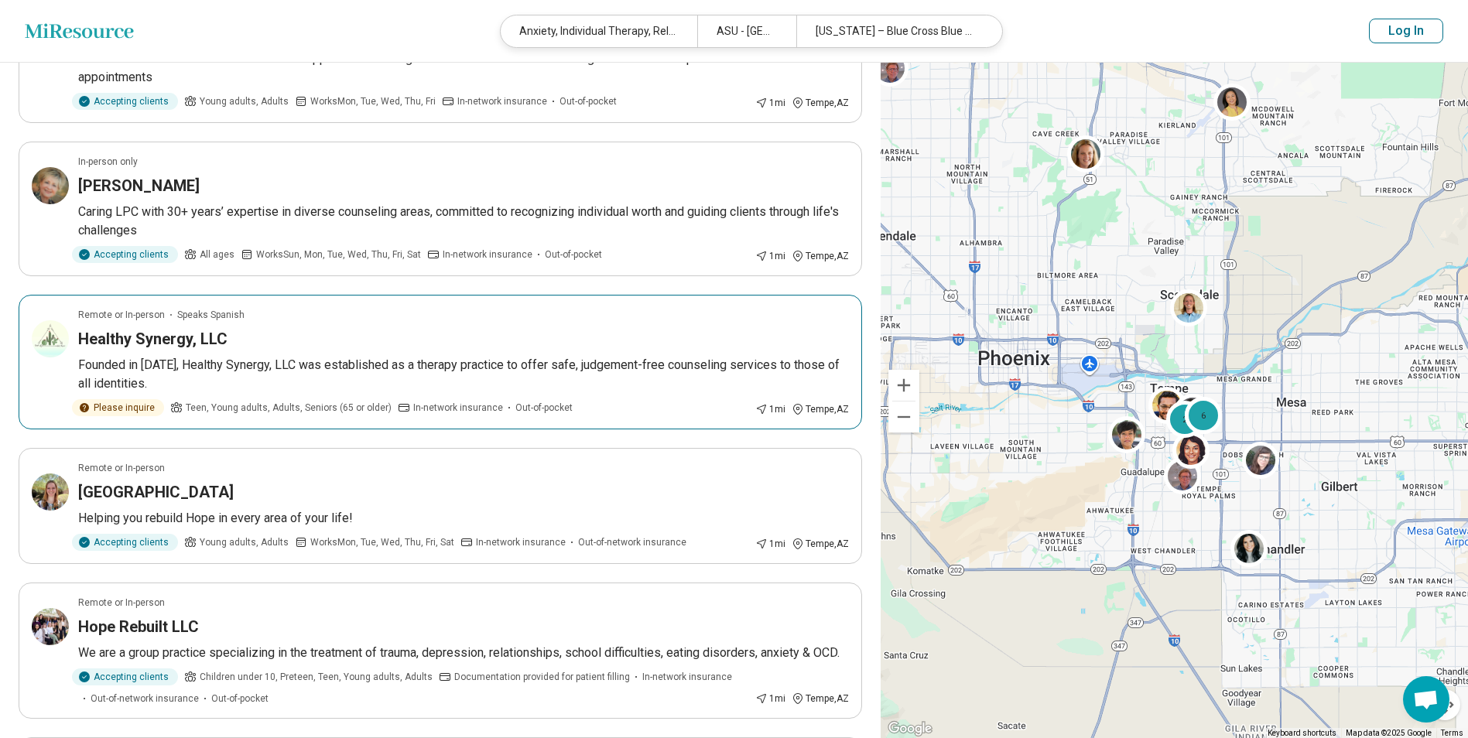
scroll to position [1703, 0]
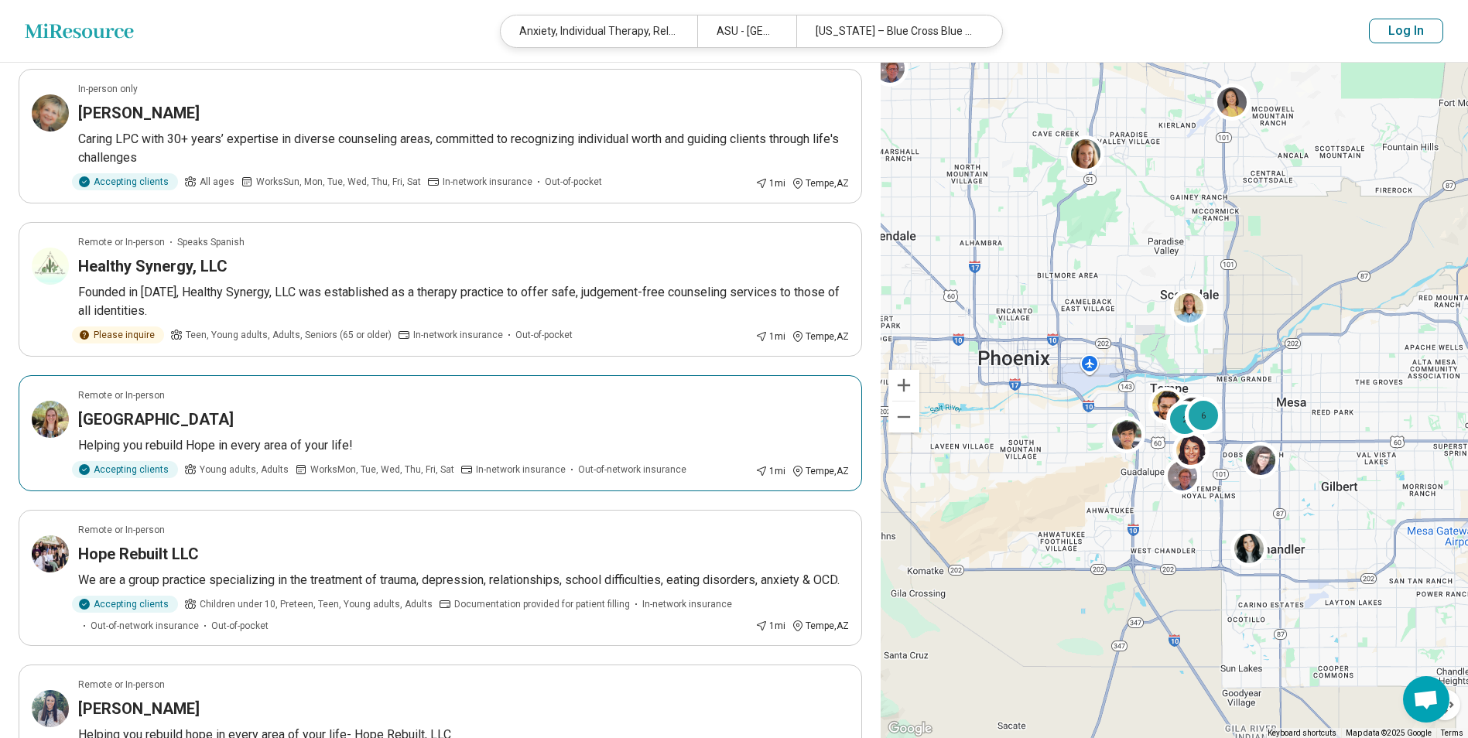
click at [159, 419] on h3 "Amber Falls" at bounding box center [156, 420] width 156 height 22
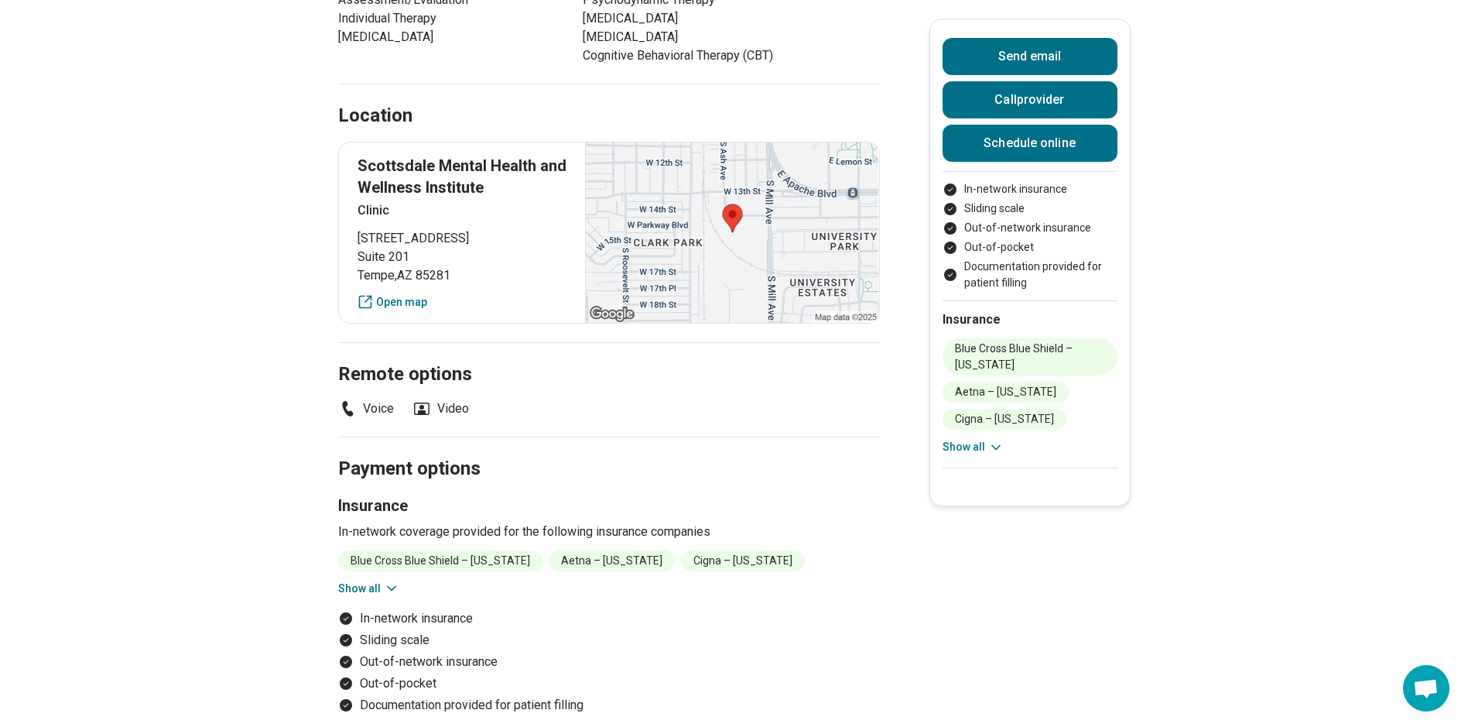
scroll to position [774, 0]
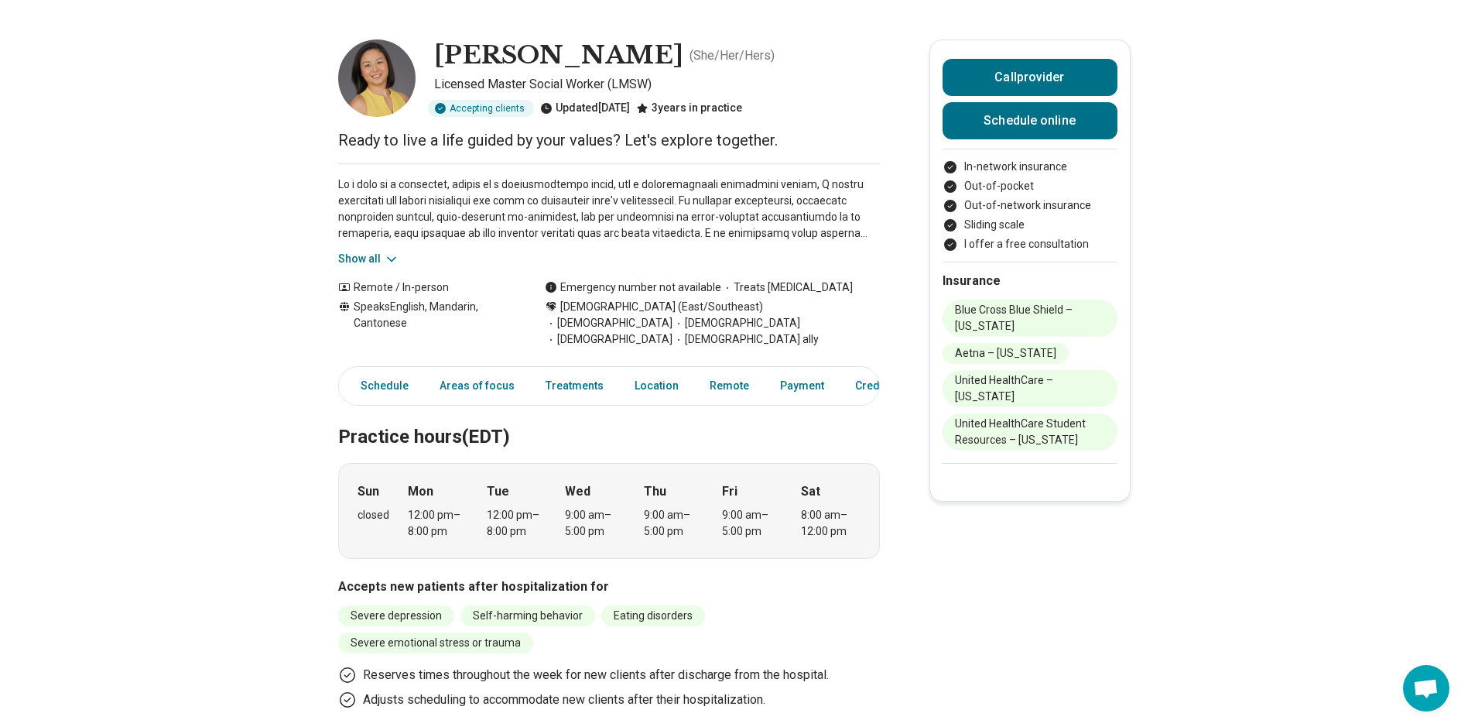
scroll to position [77, 0]
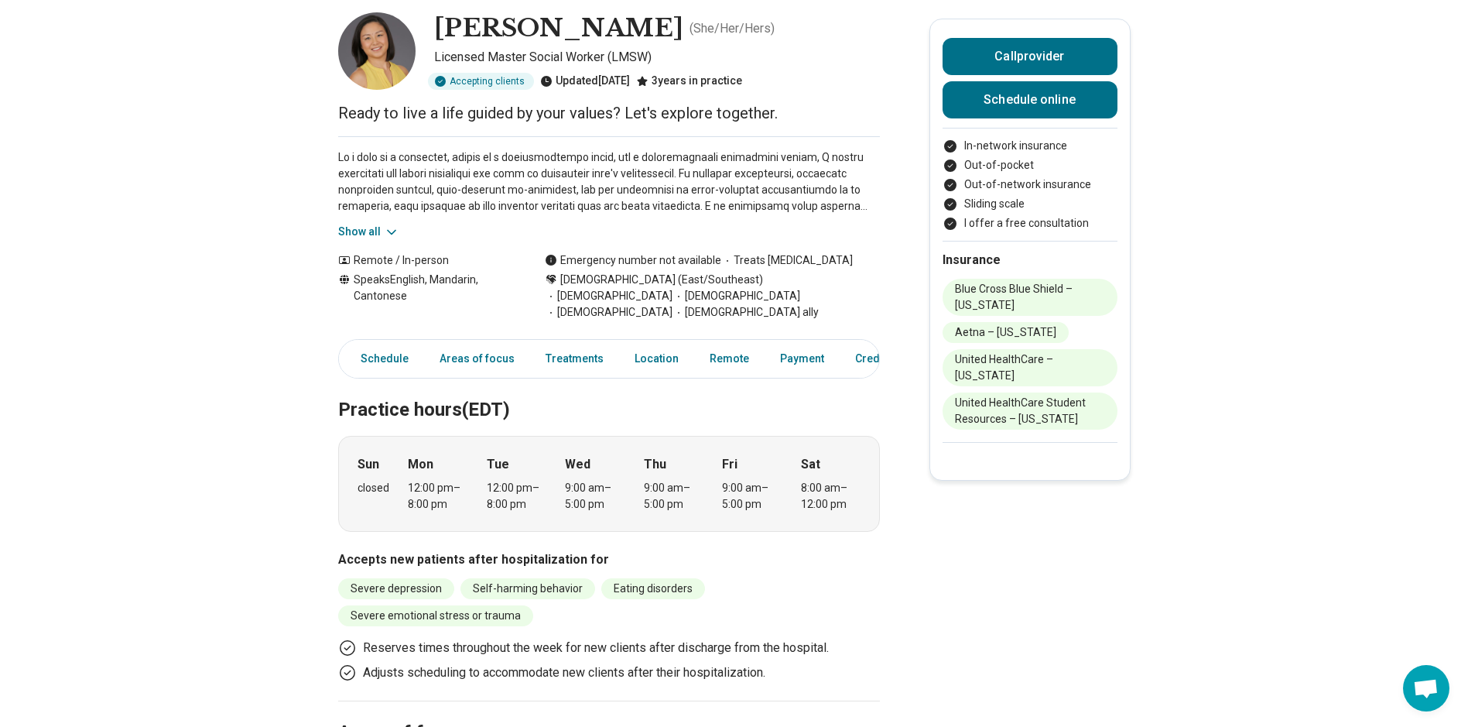
click at [373, 228] on button "Show all" at bounding box center [368, 232] width 61 height 16
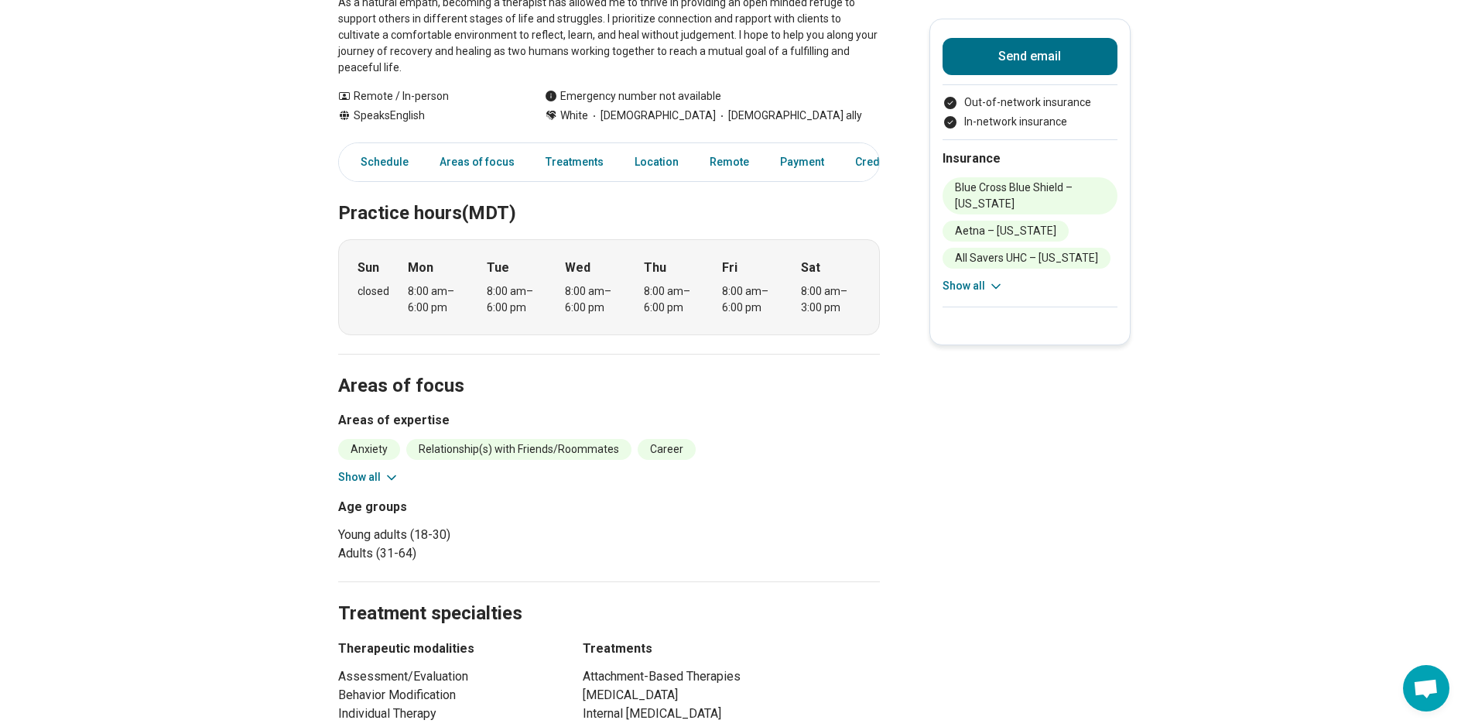
scroll to position [310, 0]
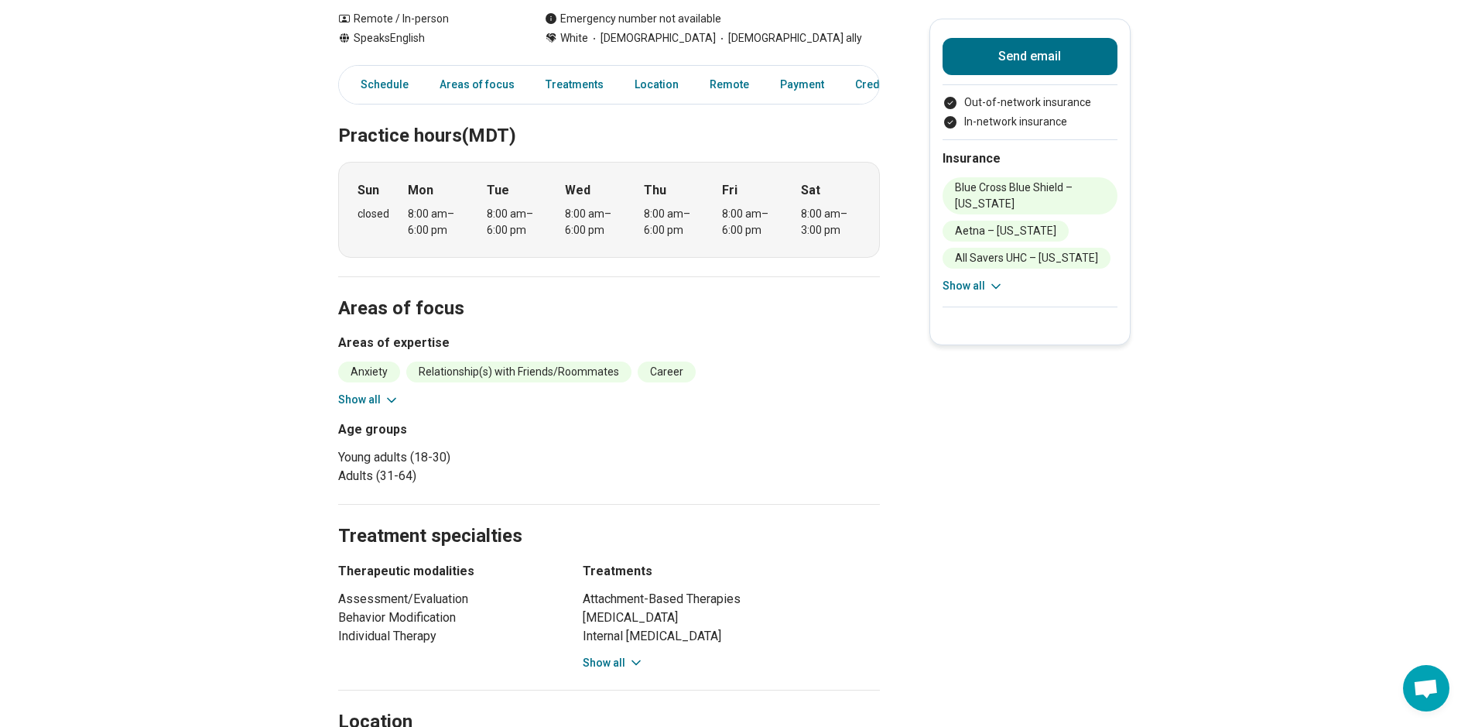
click at [374, 392] on button "Show all" at bounding box center [368, 400] width 61 height 16
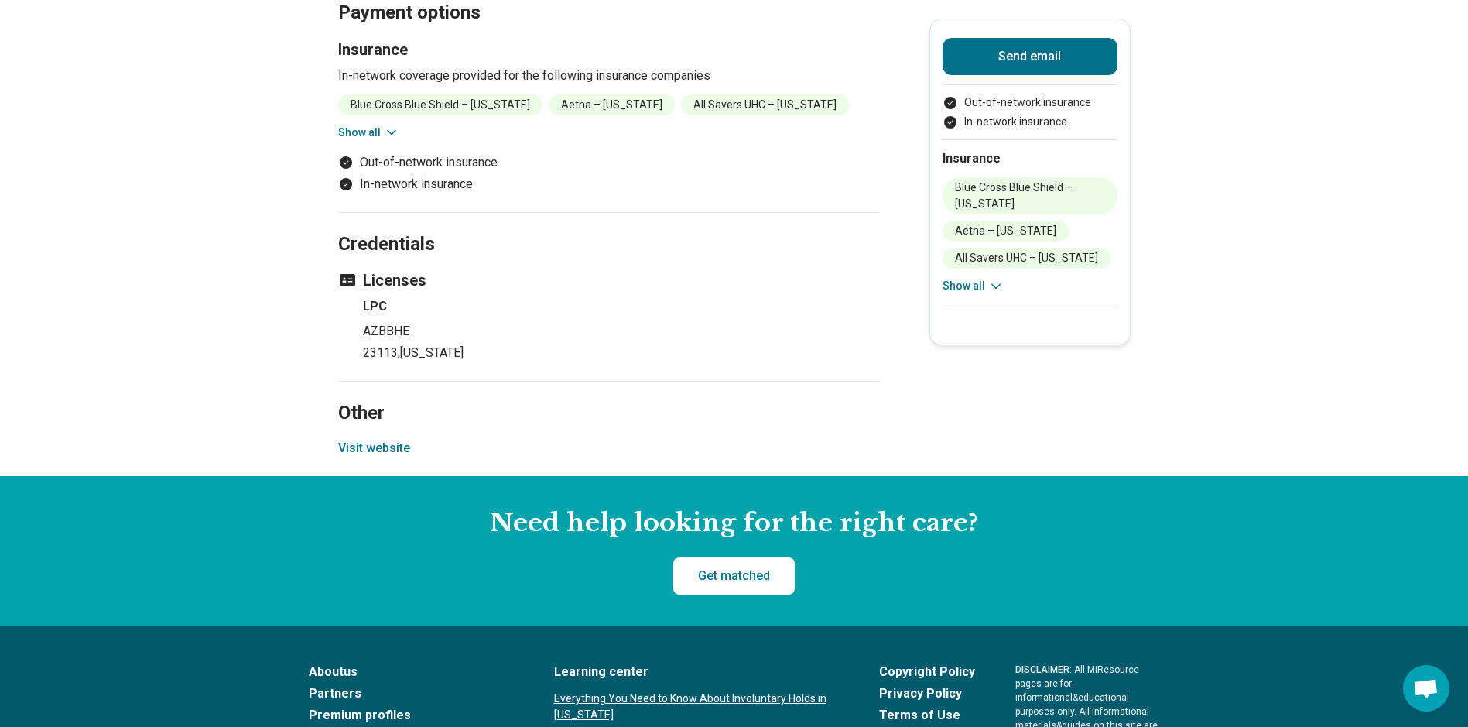
scroll to position [1780, 0]
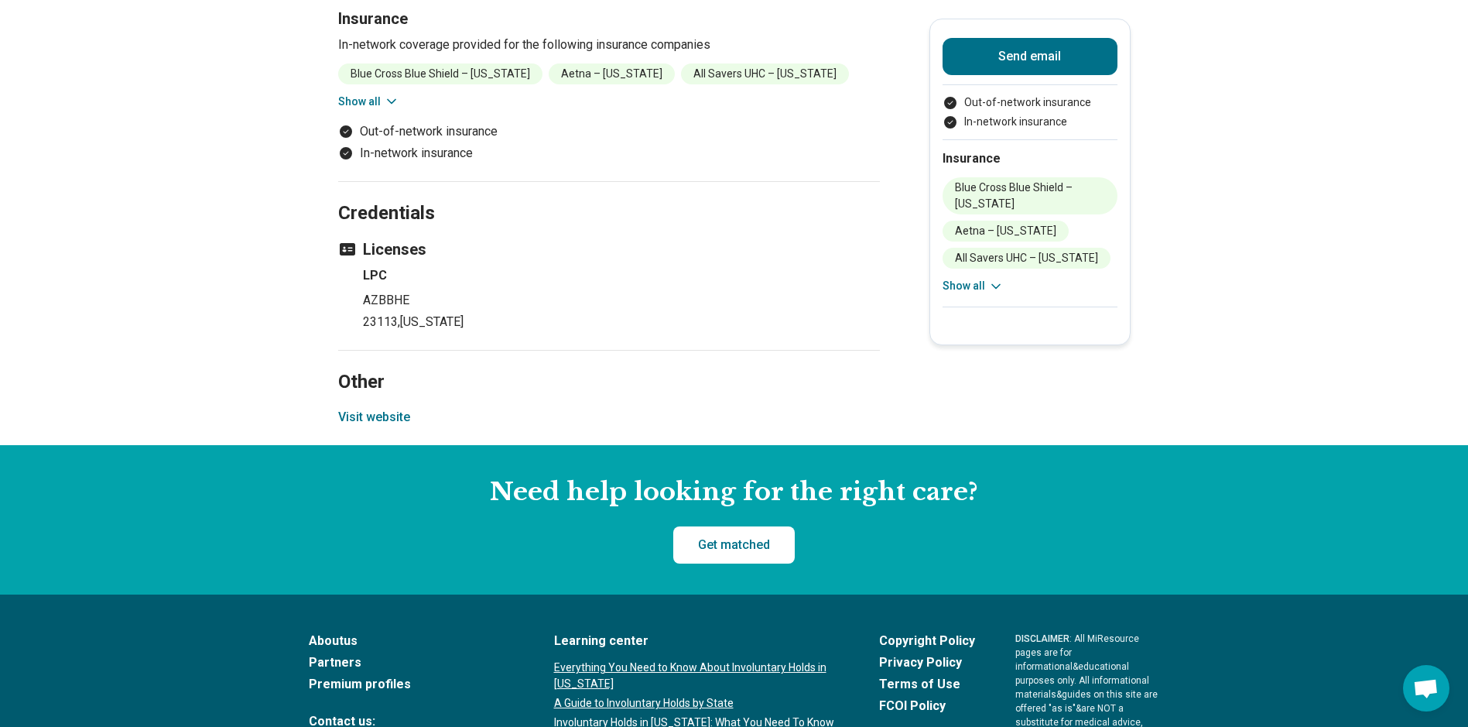
click at [365, 408] on button "Visit website" at bounding box center [374, 417] width 72 height 19
